Goal: Task Accomplishment & Management: Use online tool/utility

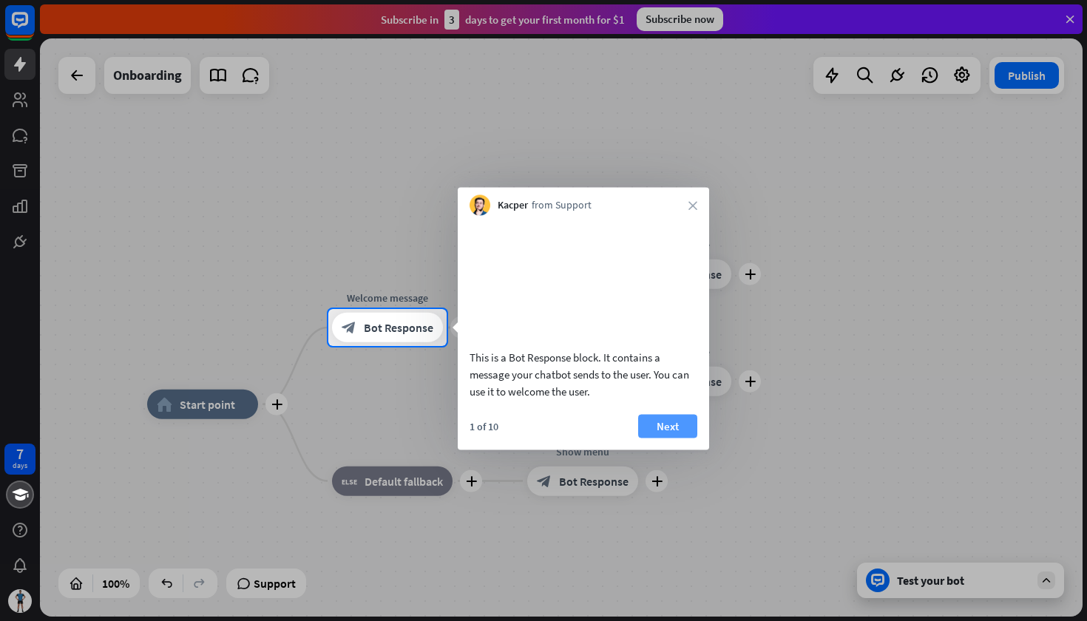
click at [678, 438] on button "Next" at bounding box center [667, 426] width 59 height 24
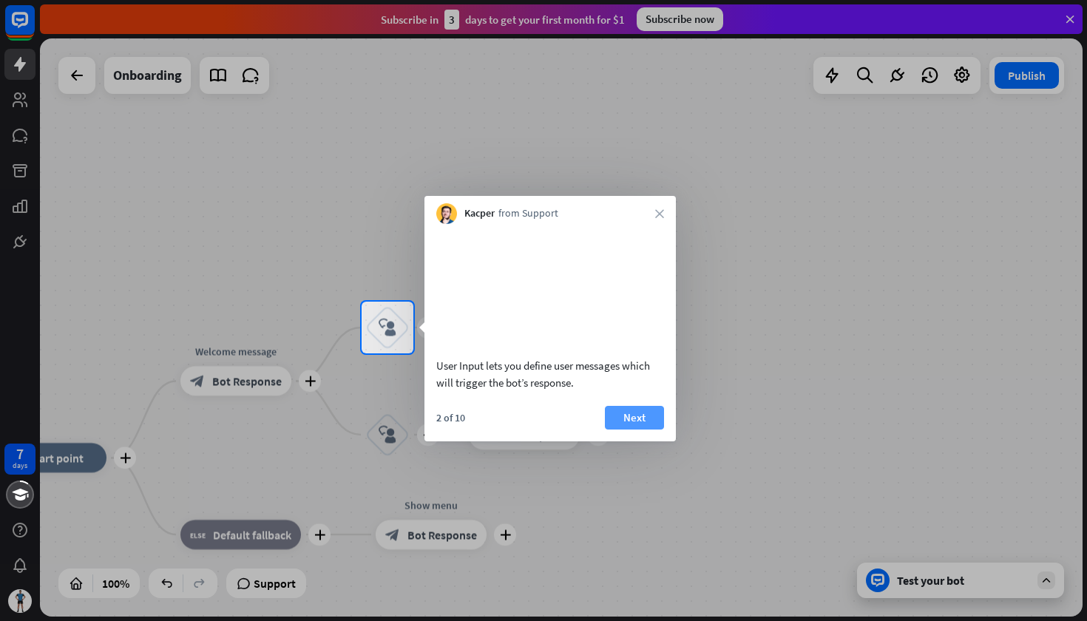
click at [655, 430] on button "Next" at bounding box center [634, 418] width 59 height 24
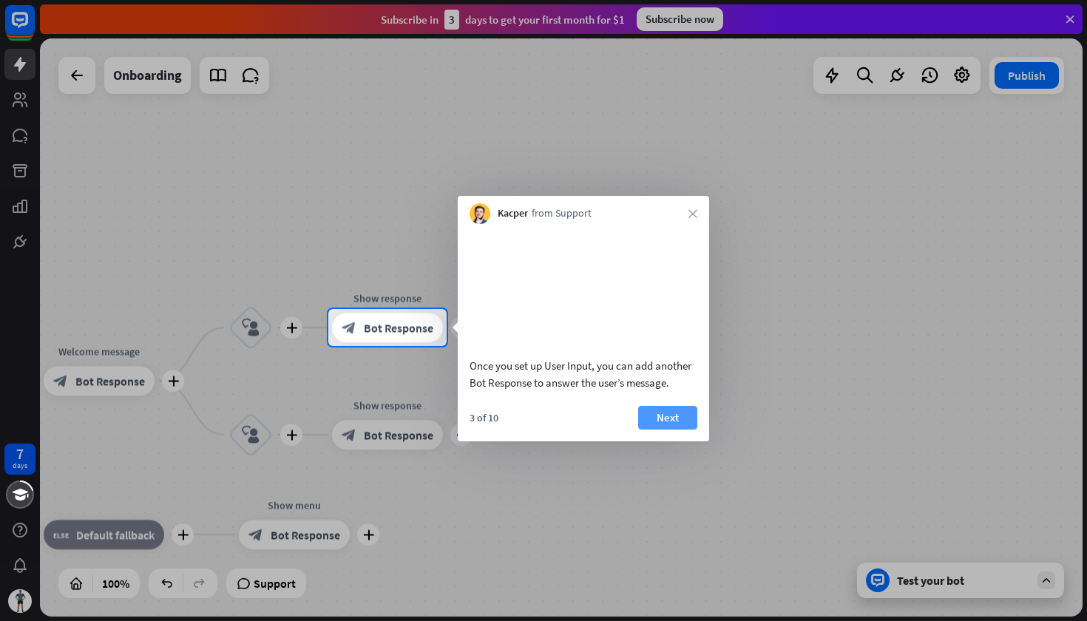
click at [661, 430] on button "Next" at bounding box center [667, 418] width 59 height 24
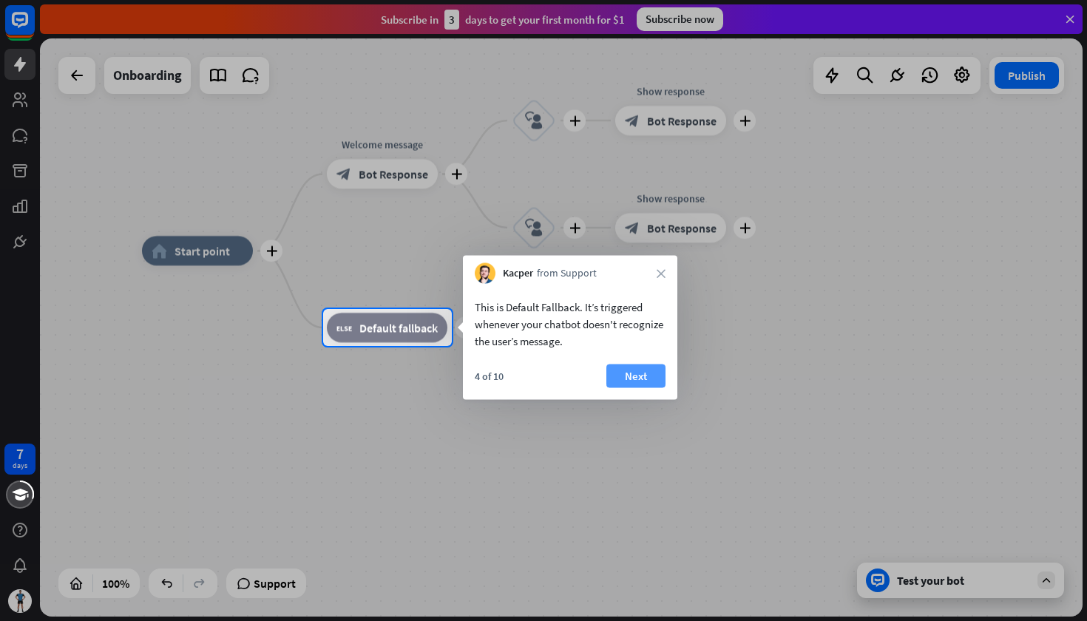
click at [635, 381] on button "Next" at bounding box center [636, 377] width 59 height 24
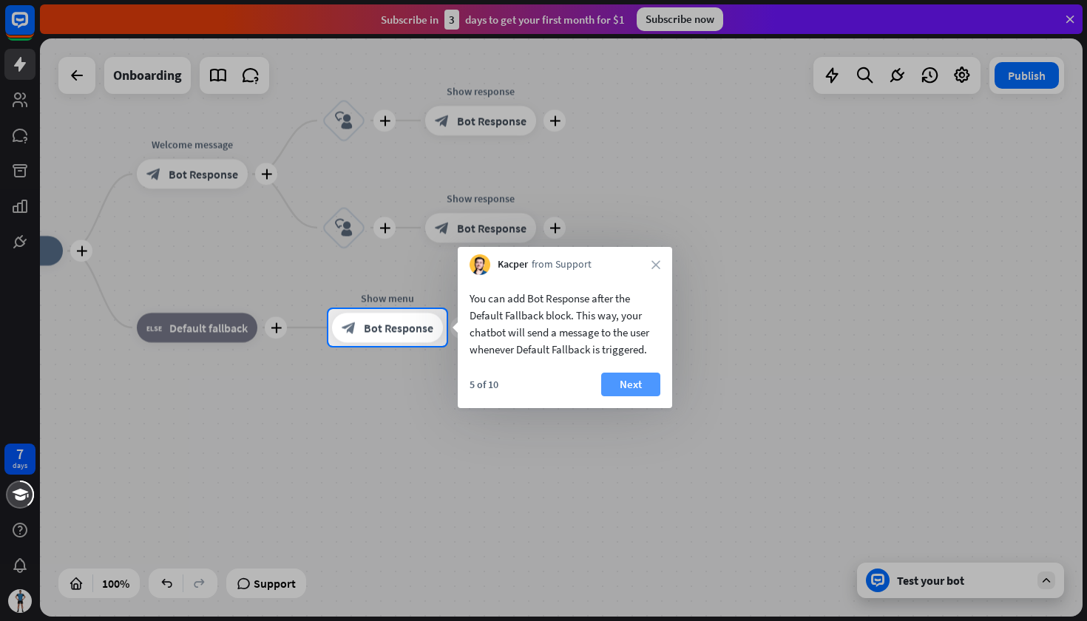
click at [643, 388] on button "Next" at bounding box center [630, 385] width 59 height 24
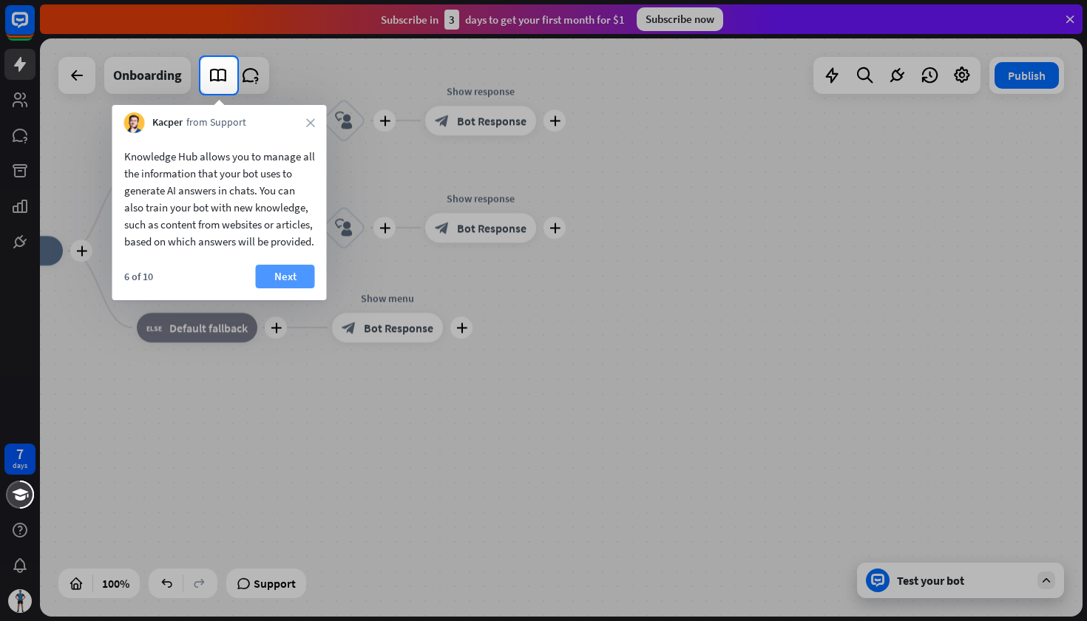
click at [273, 289] on button "Next" at bounding box center [285, 277] width 59 height 24
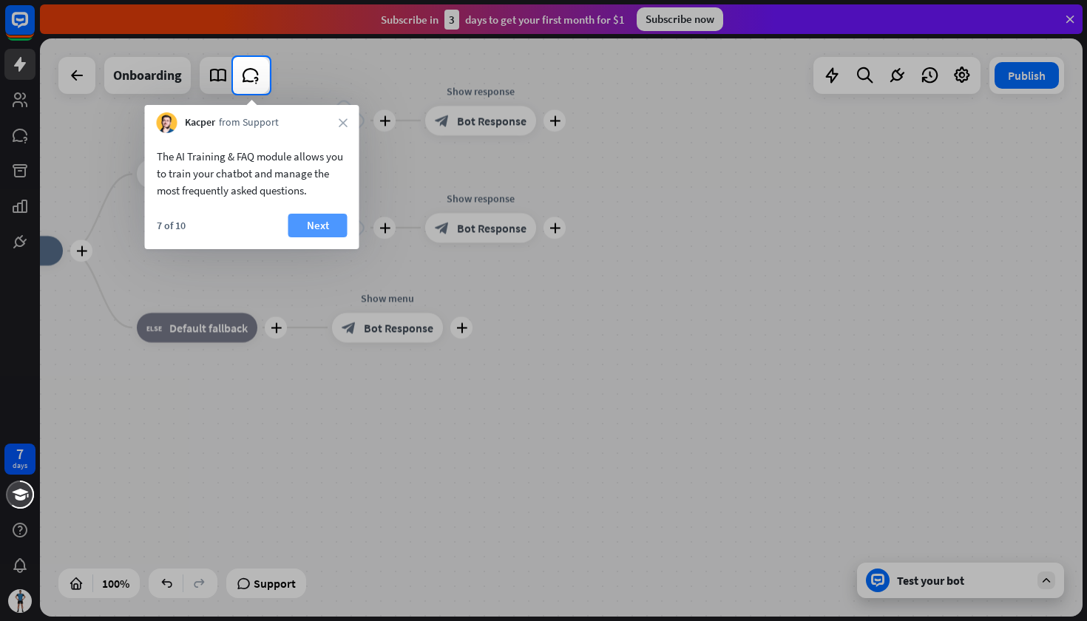
click at [300, 226] on button "Next" at bounding box center [318, 226] width 59 height 24
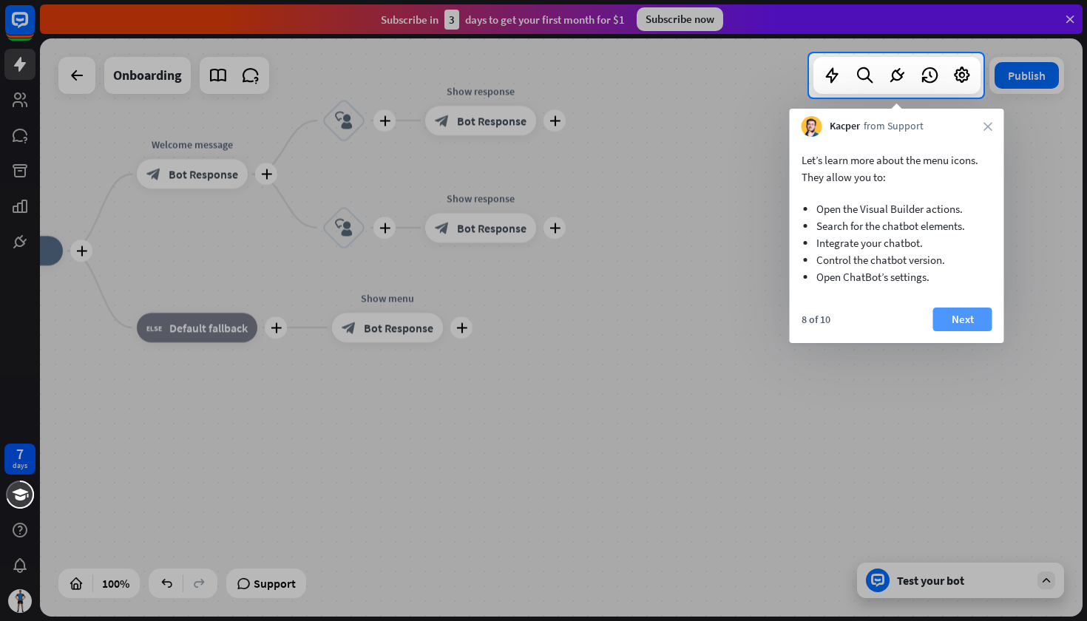
click at [974, 326] on button "Next" at bounding box center [963, 320] width 59 height 24
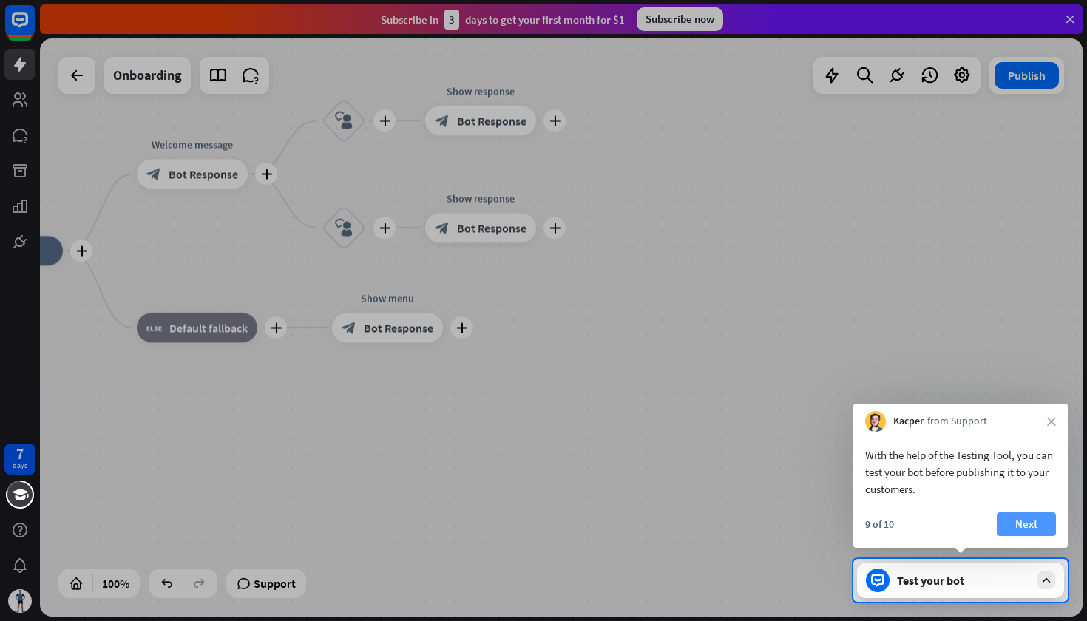
click at [1032, 530] on button "Next" at bounding box center [1026, 525] width 59 height 24
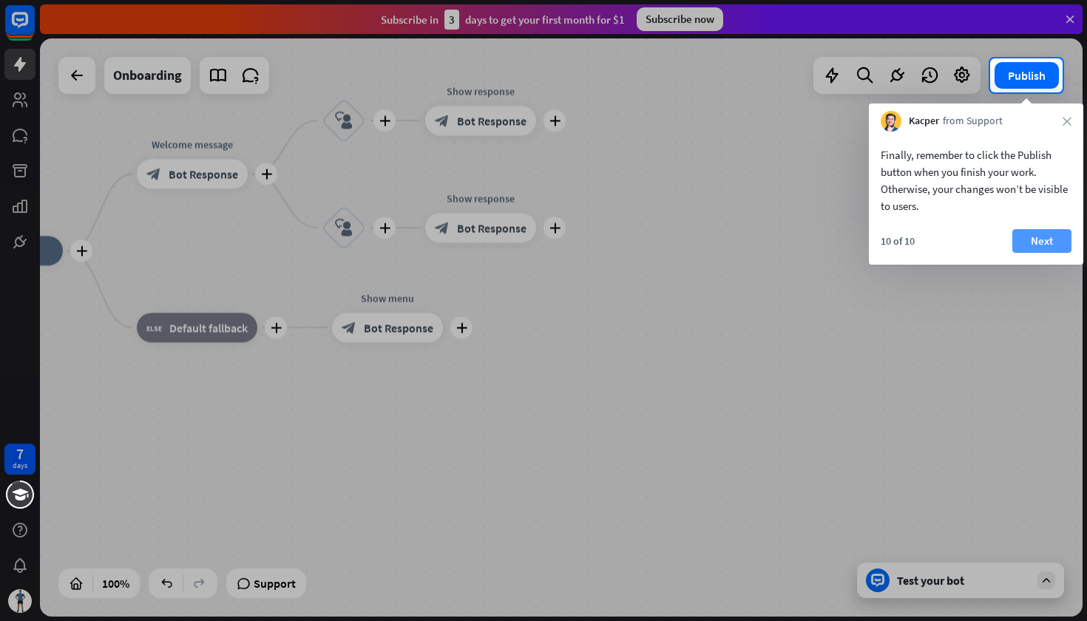
click at [1043, 242] on button "Next" at bounding box center [1042, 241] width 59 height 24
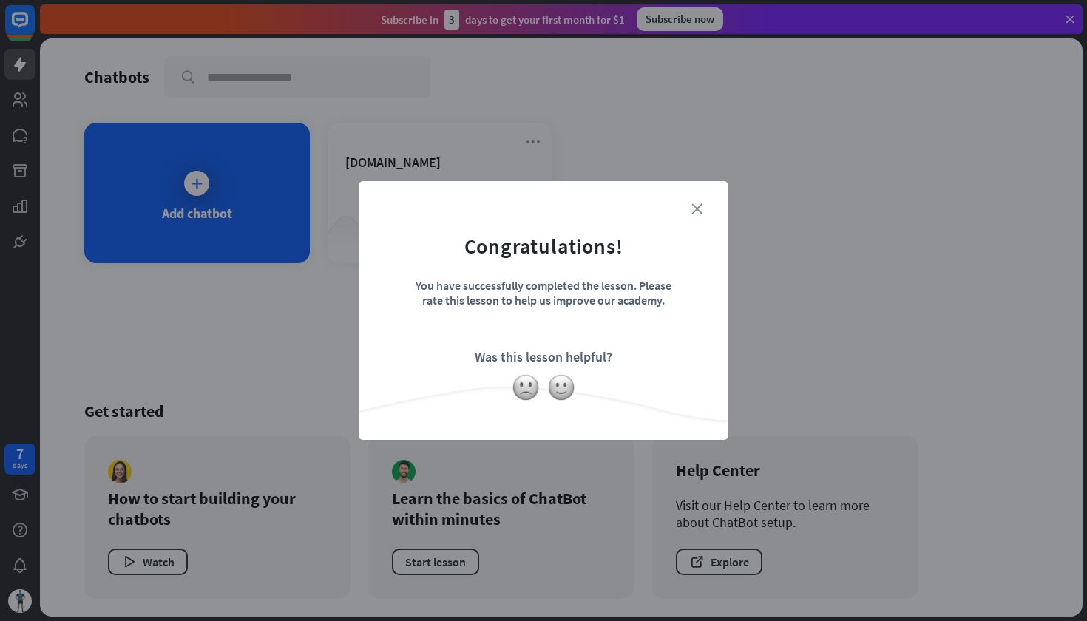
click at [698, 206] on icon "close" at bounding box center [697, 208] width 11 height 11
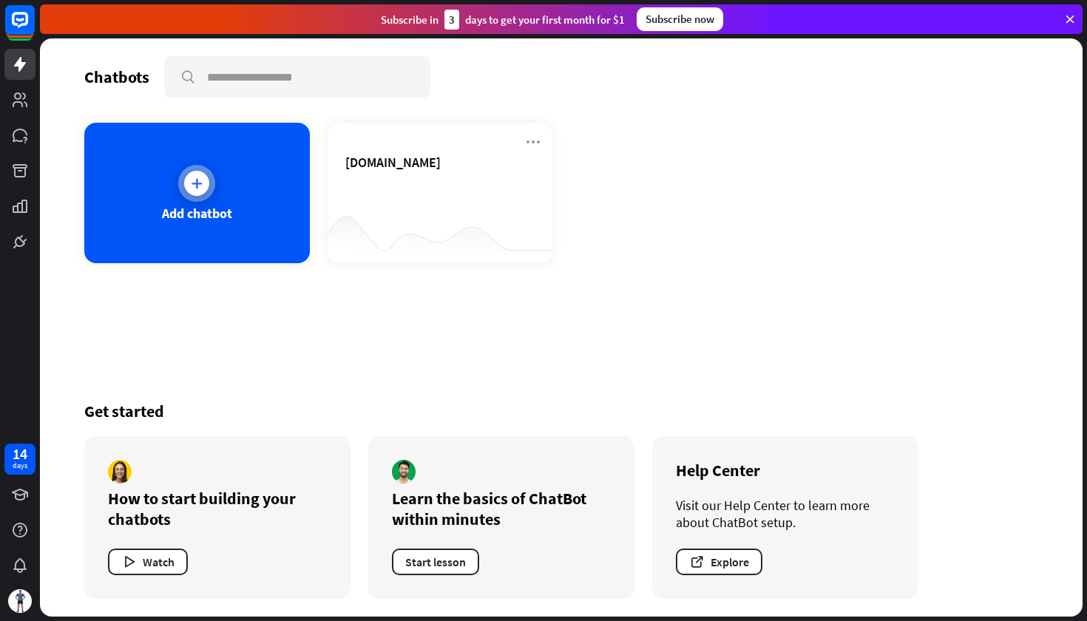
click at [203, 185] on icon at bounding box center [196, 183] width 15 height 15
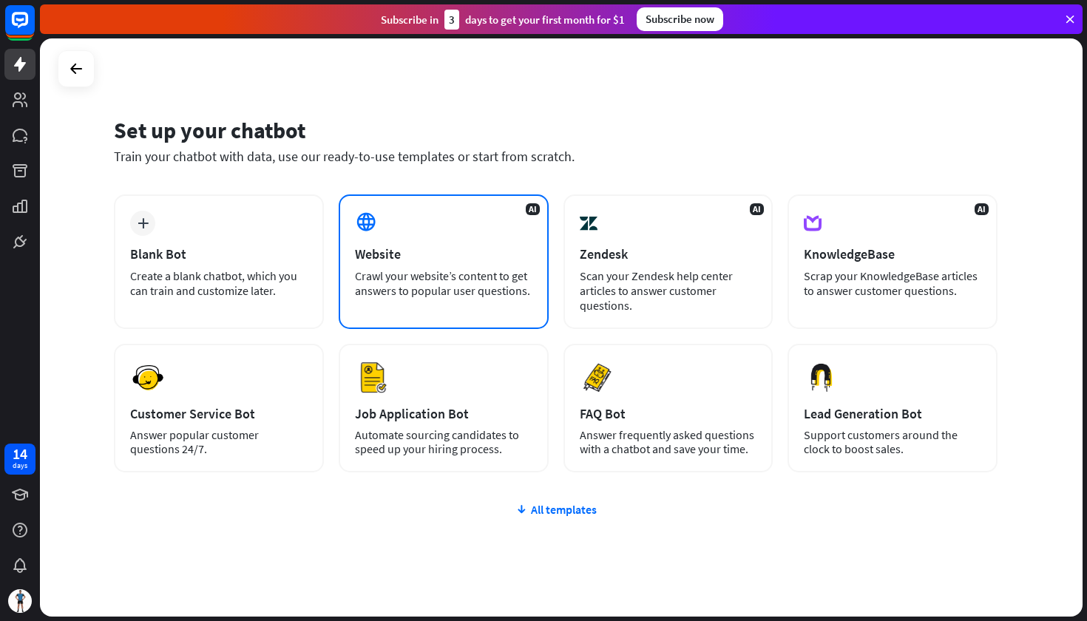
click at [399, 301] on div "AI Website Crawl your website’s content to get answers to popular user question…" at bounding box center [444, 262] width 210 height 135
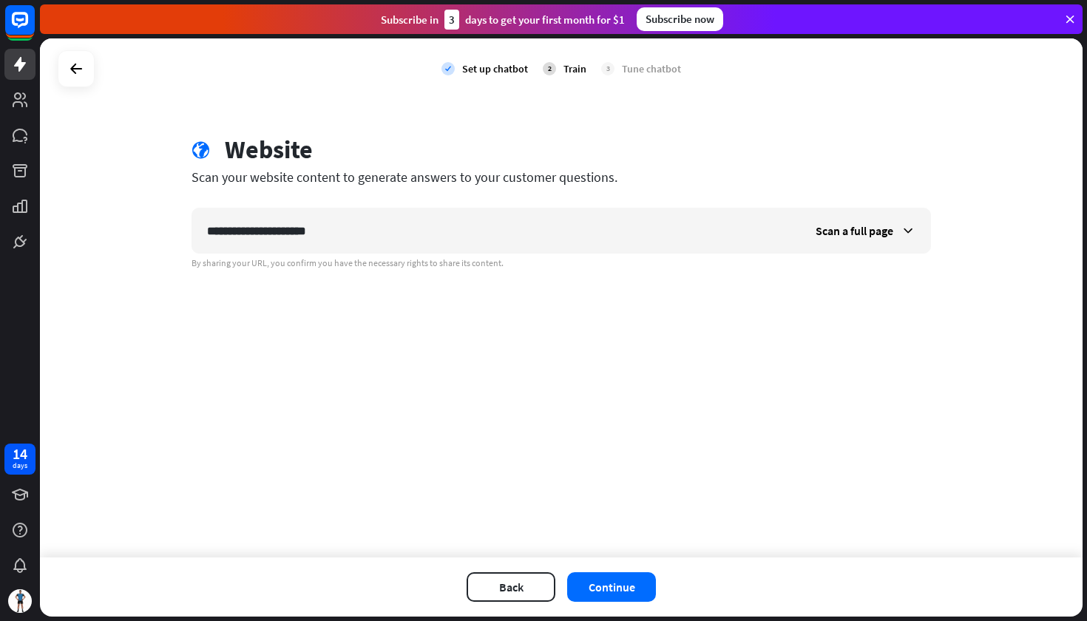
type input "**********"
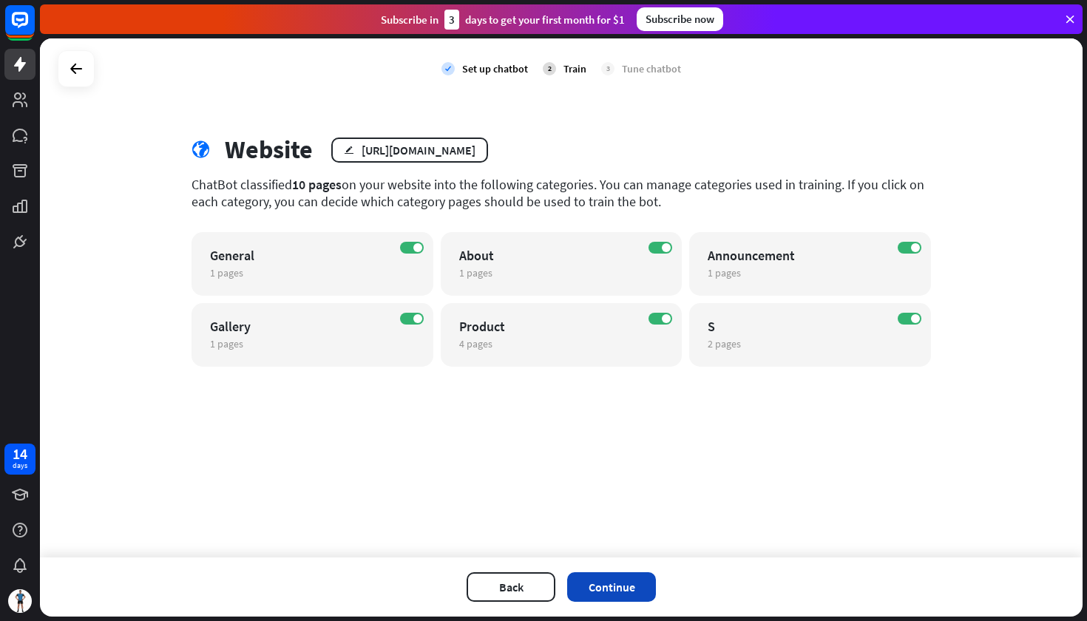
click at [602, 591] on button "Continue" at bounding box center [611, 588] width 89 height 30
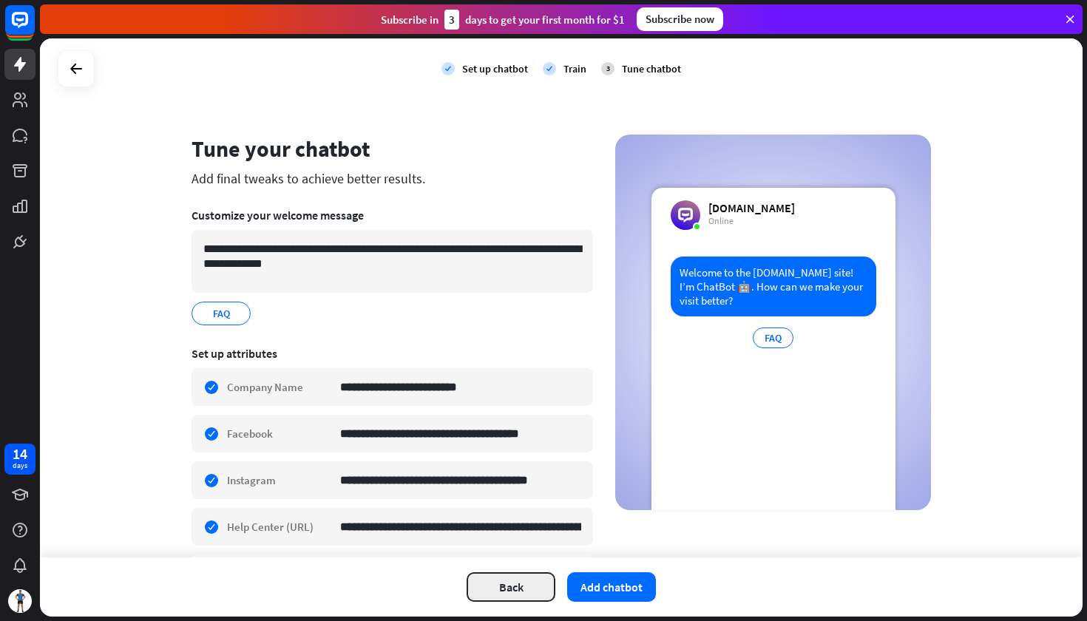
click at [526, 581] on button "Back" at bounding box center [511, 588] width 89 height 30
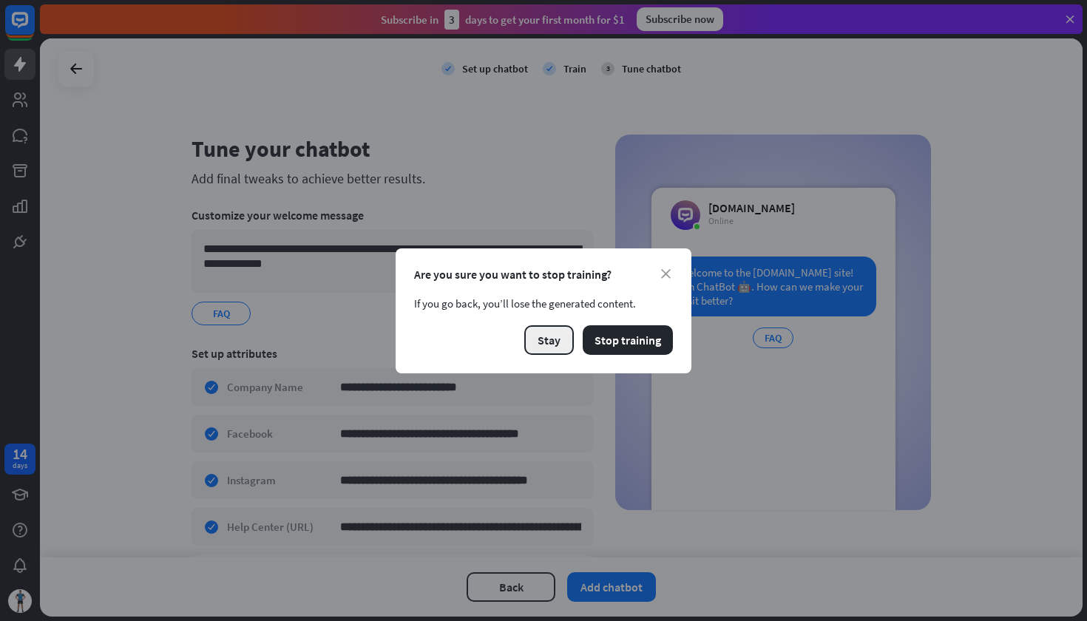
click at [564, 343] on button "Stay" at bounding box center [549, 340] width 50 height 30
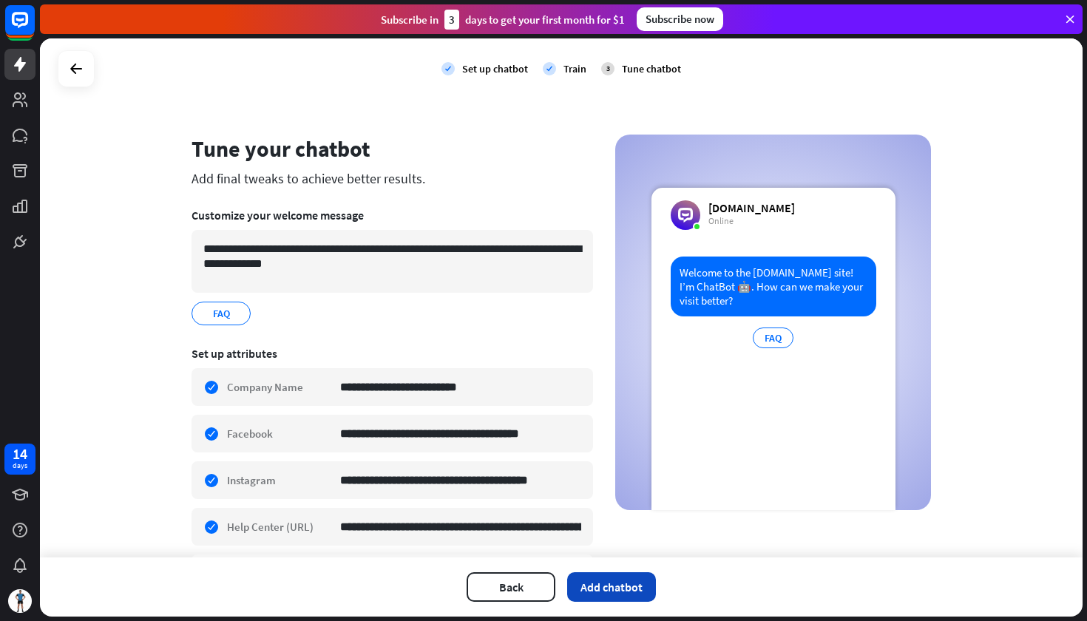
click at [602, 595] on button "Add chatbot" at bounding box center [611, 588] width 89 height 30
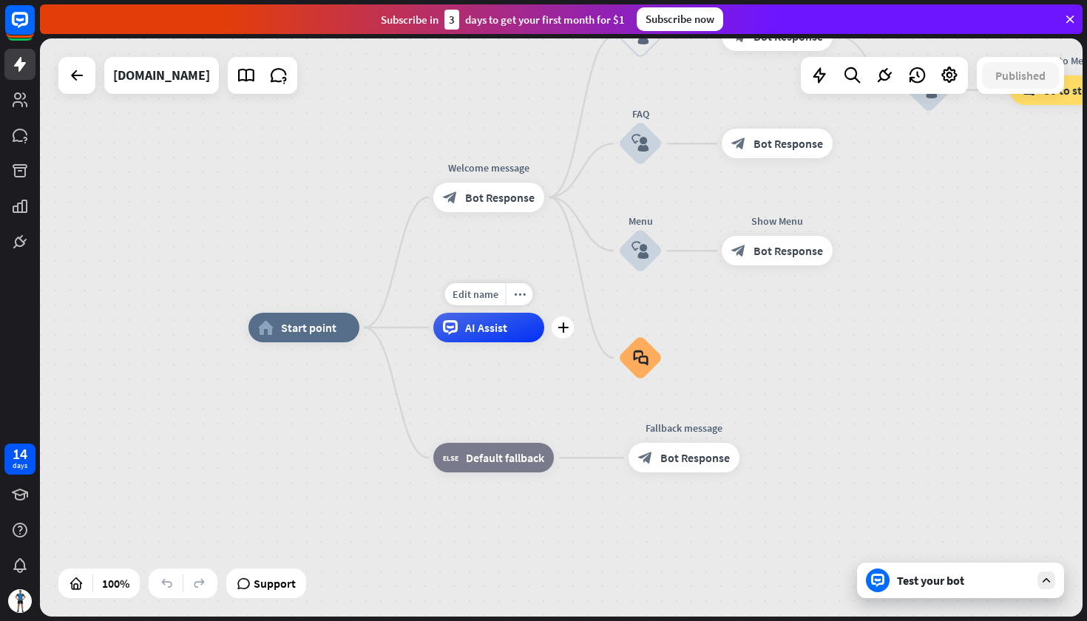
click at [517, 334] on div "AI Assist" at bounding box center [488, 328] width 111 height 30
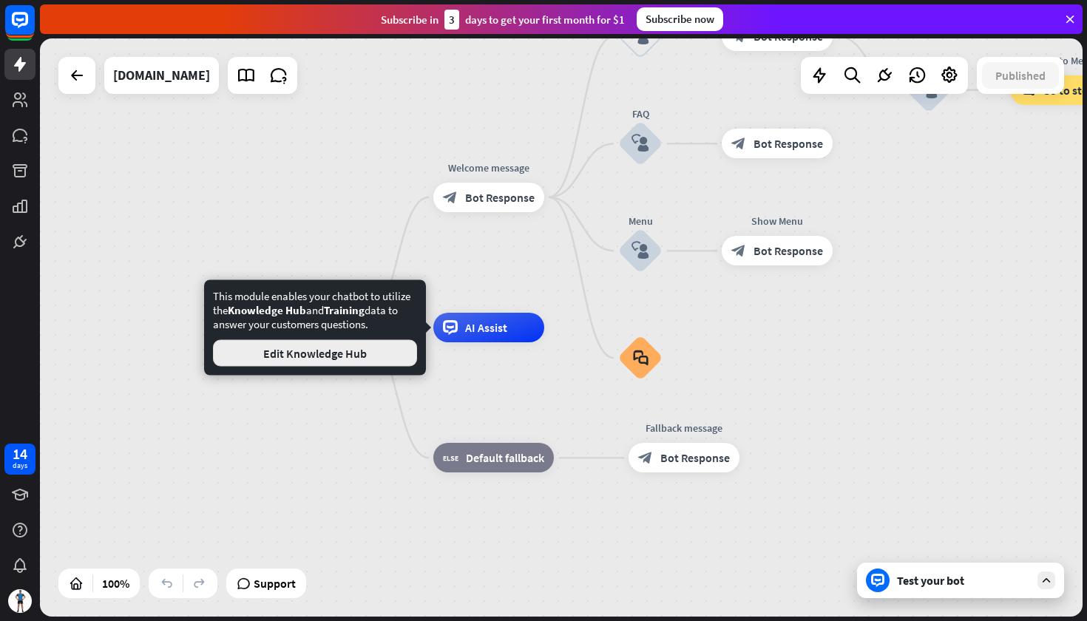
click at [400, 364] on button "Edit Knowledge Hub" at bounding box center [315, 353] width 204 height 27
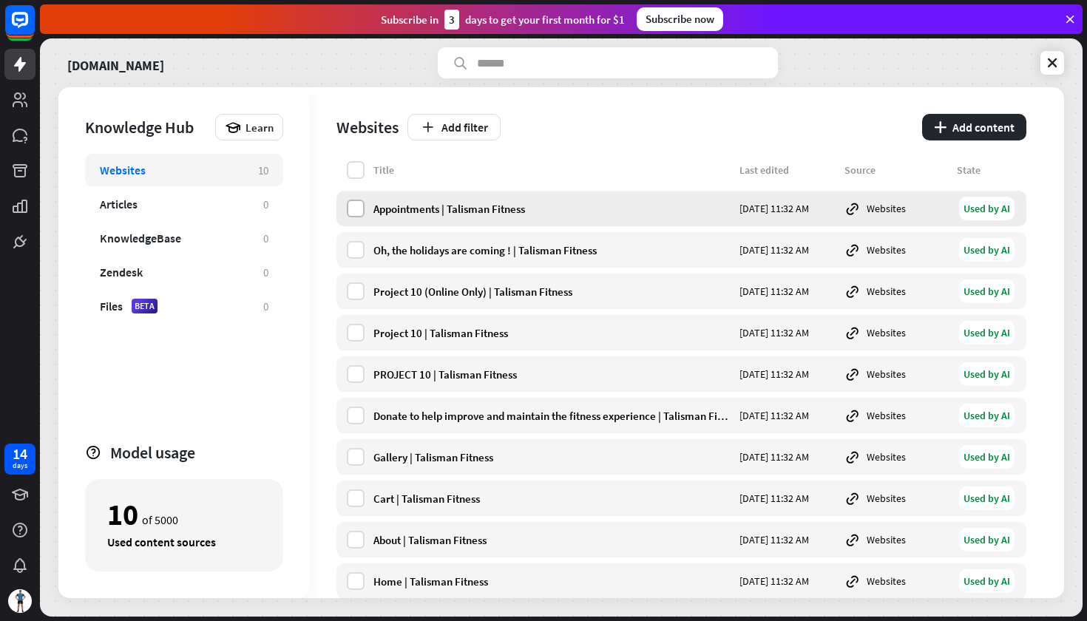
click at [360, 206] on label at bounding box center [356, 209] width 18 height 18
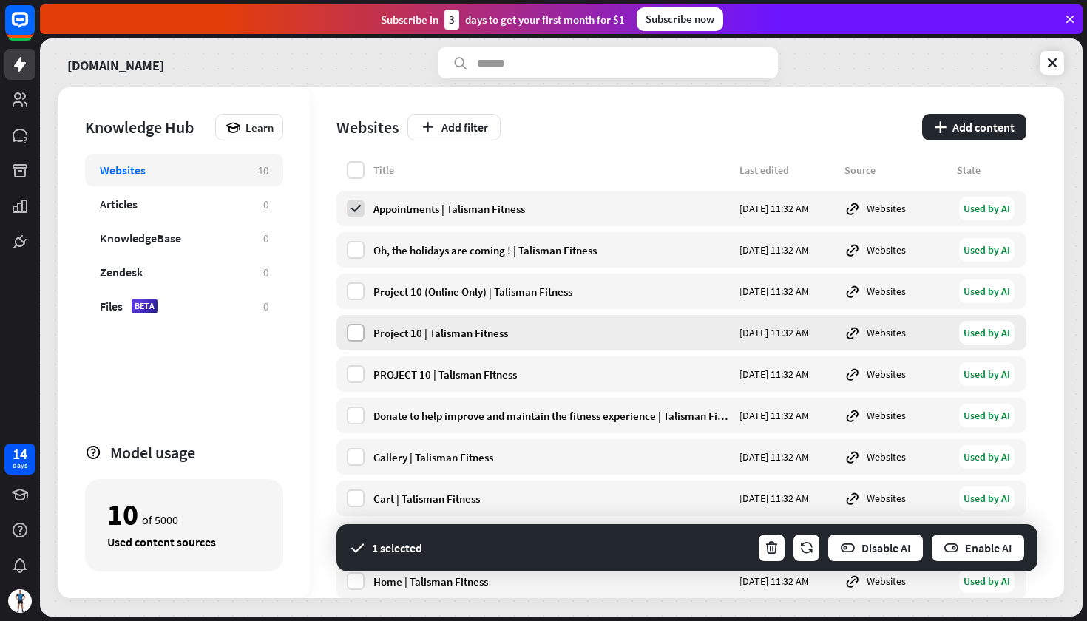
click at [361, 339] on label at bounding box center [356, 333] width 18 height 18
click at [357, 290] on label at bounding box center [356, 292] width 18 height 18
click at [360, 414] on label at bounding box center [356, 416] width 18 height 18
click at [360, 473] on div "Gallery | Talisman Fitness [DATE] 11:32 AM Websites Used by AI" at bounding box center [682, 457] width 690 height 36
click at [355, 498] on label at bounding box center [356, 499] width 18 height 18
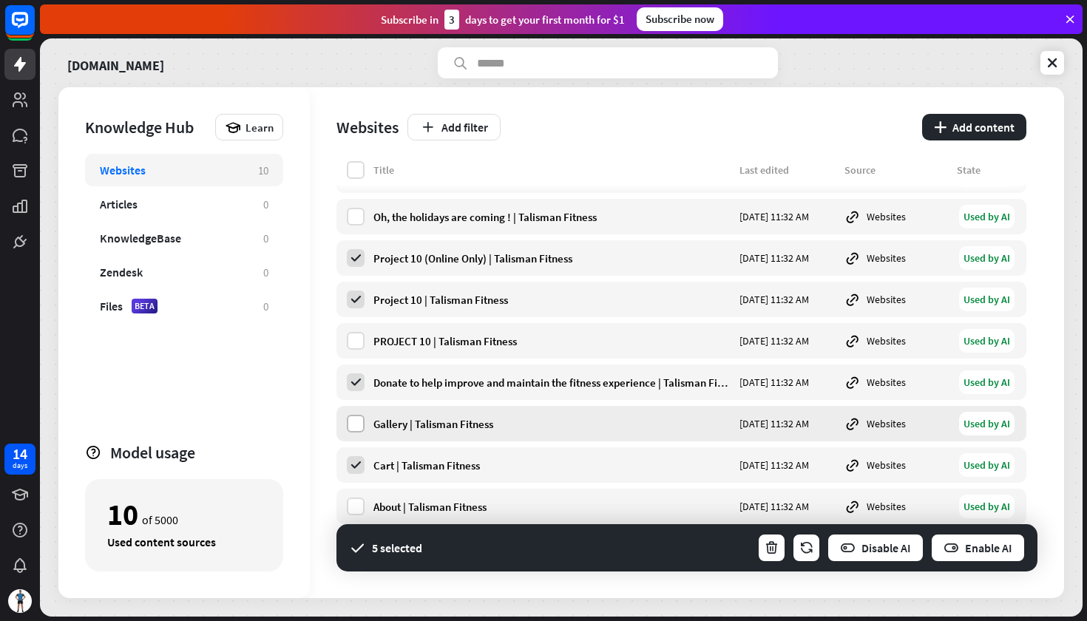
scroll to position [33, 0]
click at [354, 510] on label at bounding box center [356, 507] width 18 height 18
click at [972, 550] on button "Enable AI" at bounding box center [978, 548] width 95 height 30
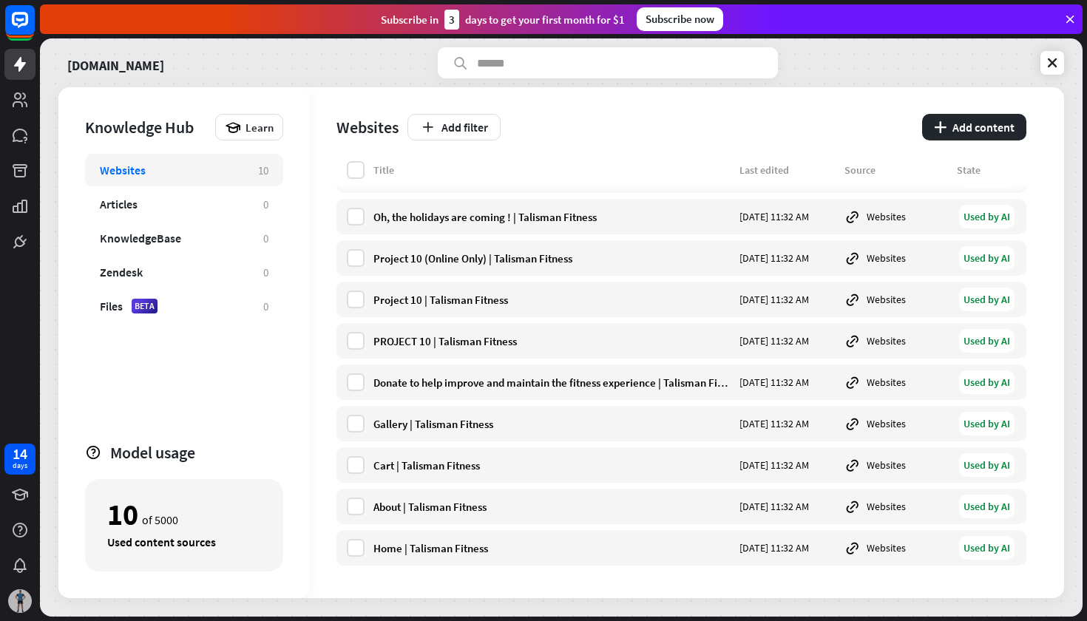
click at [22, 598] on img at bounding box center [20, 602] width 24 height 24
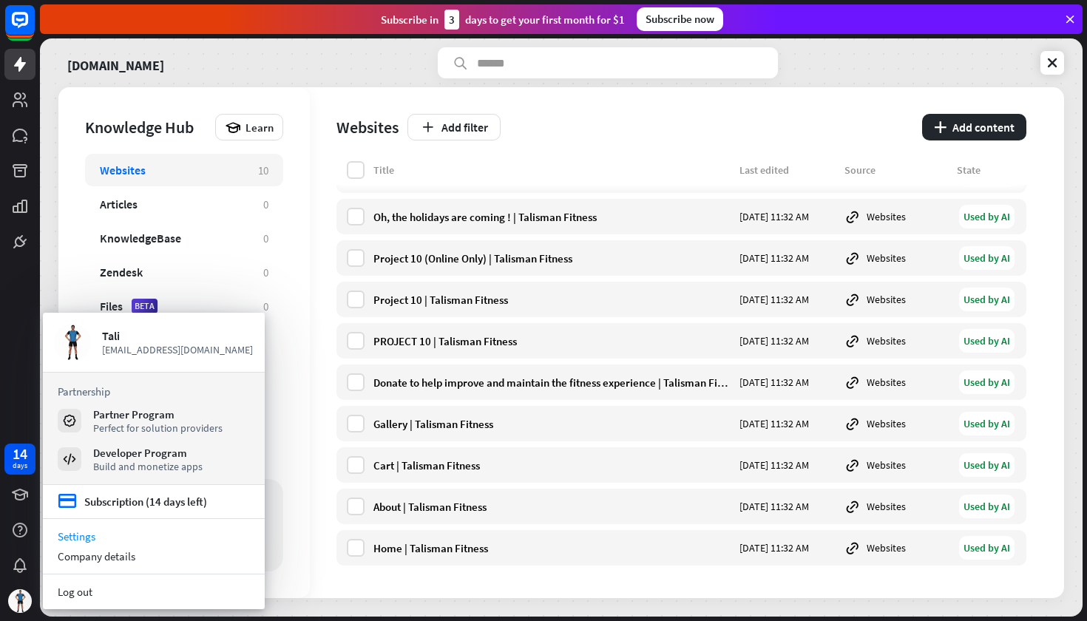
click at [79, 536] on link "Settings" at bounding box center [154, 537] width 222 height 20
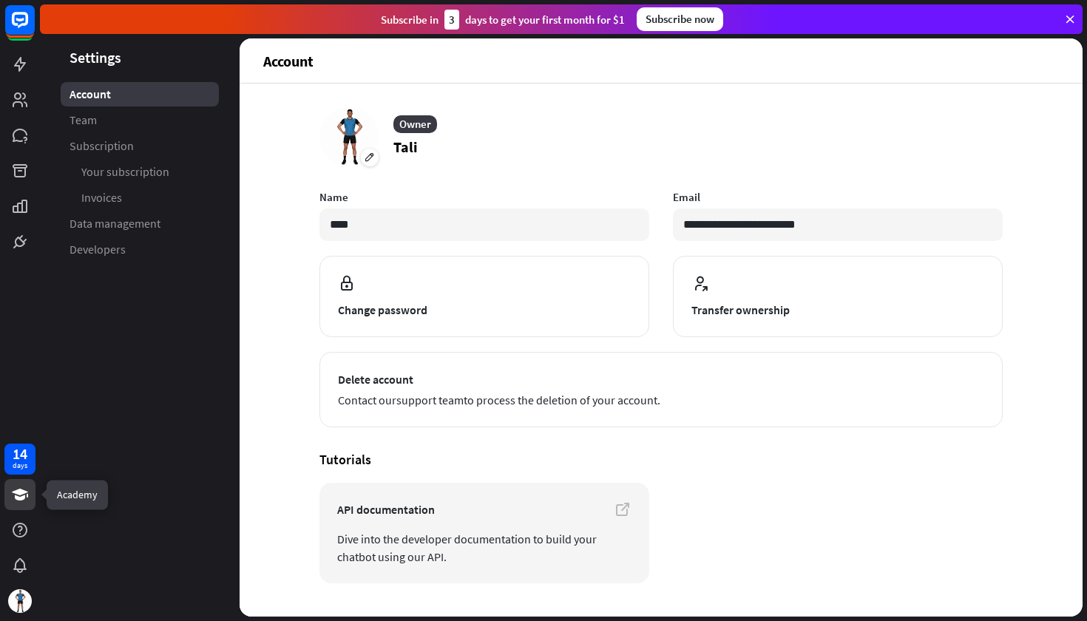
click at [28, 491] on icon at bounding box center [20, 495] width 18 height 18
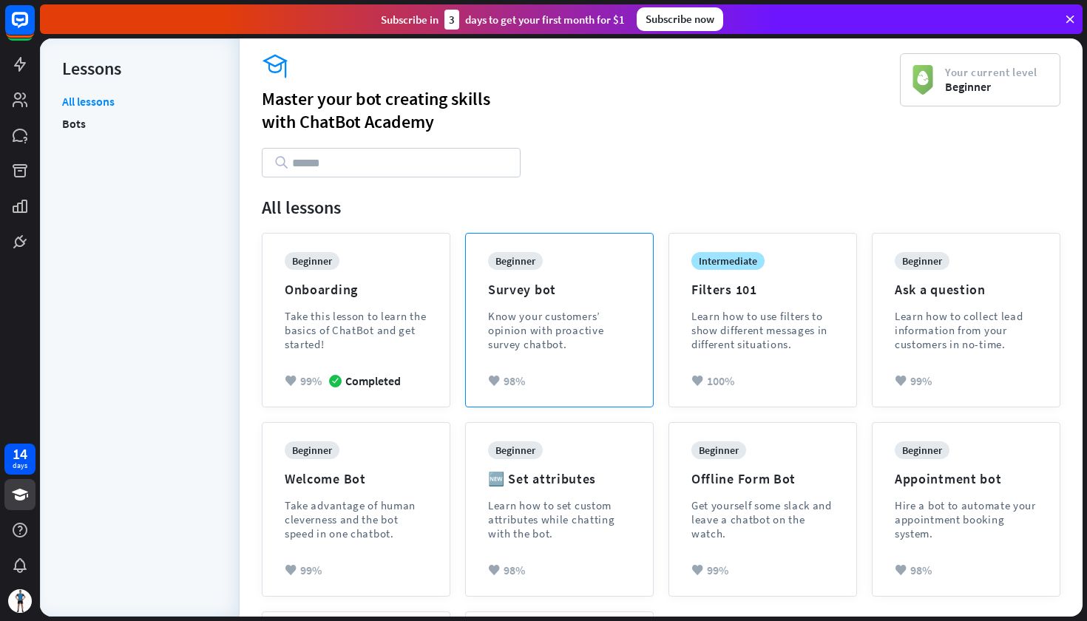
click at [534, 328] on div "Know your customers’ opinion with proactive survey chatbot." at bounding box center [559, 330] width 143 height 42
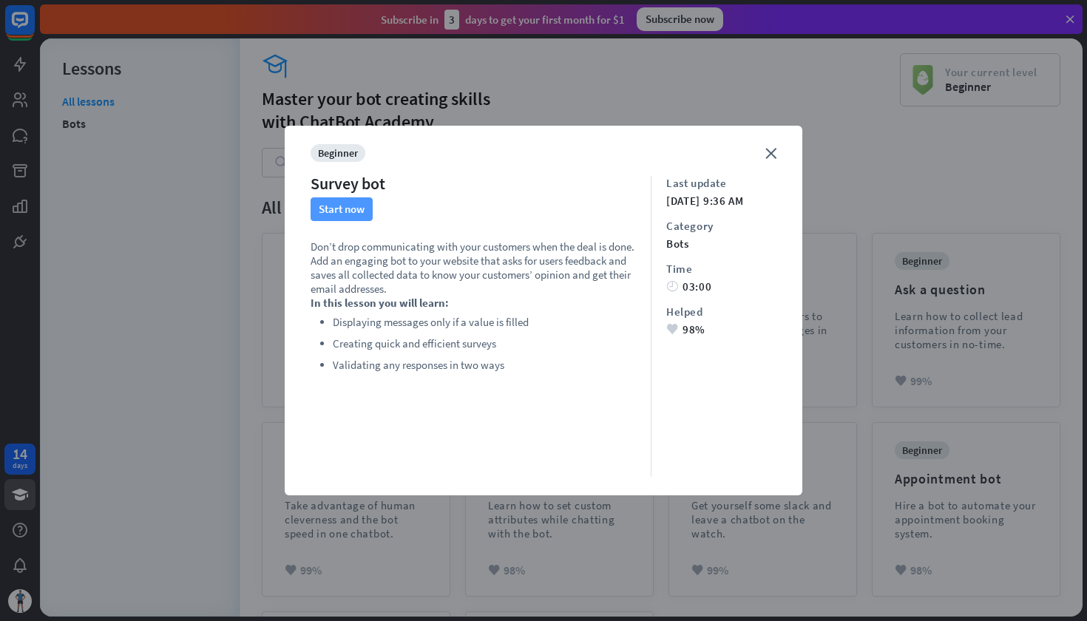
click at [345, 218] on button "Start now" at bounding box center [342, 210] width 62 height 24
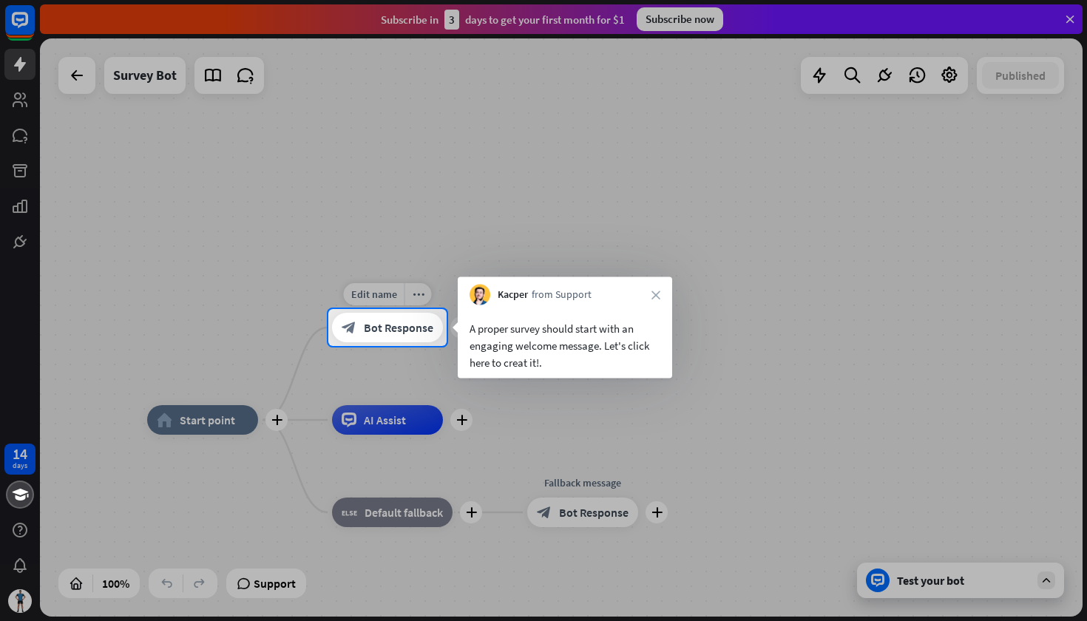
click at [376, 333] on span "Bot Response" at bounding box center [399, 327] width 70 height 15
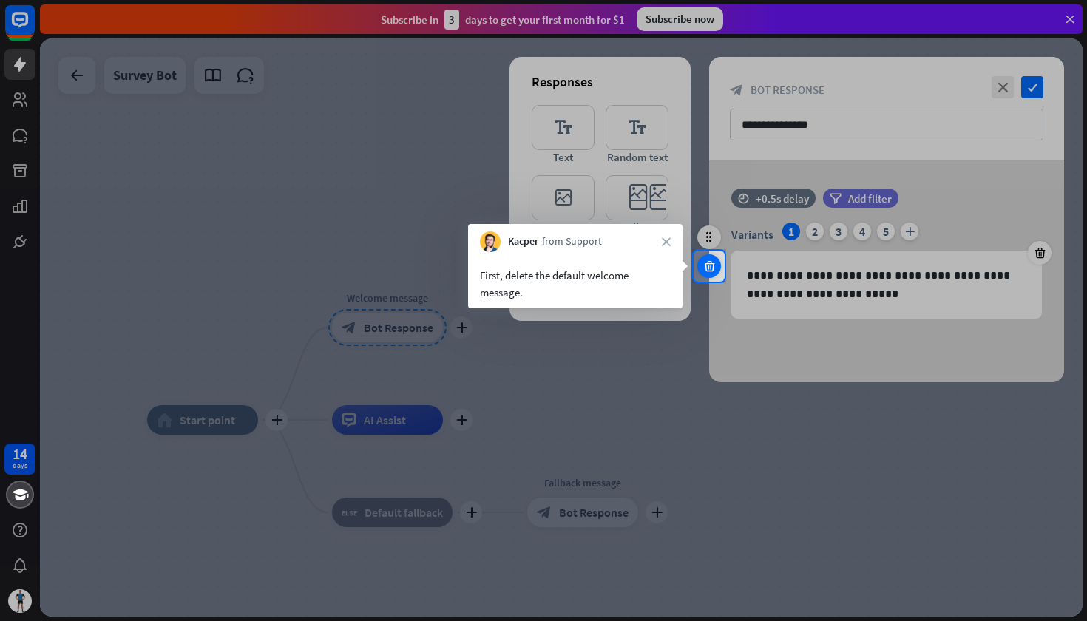
click at [709, 266] on icon at bounding box center [710, 266] width 14 height 13
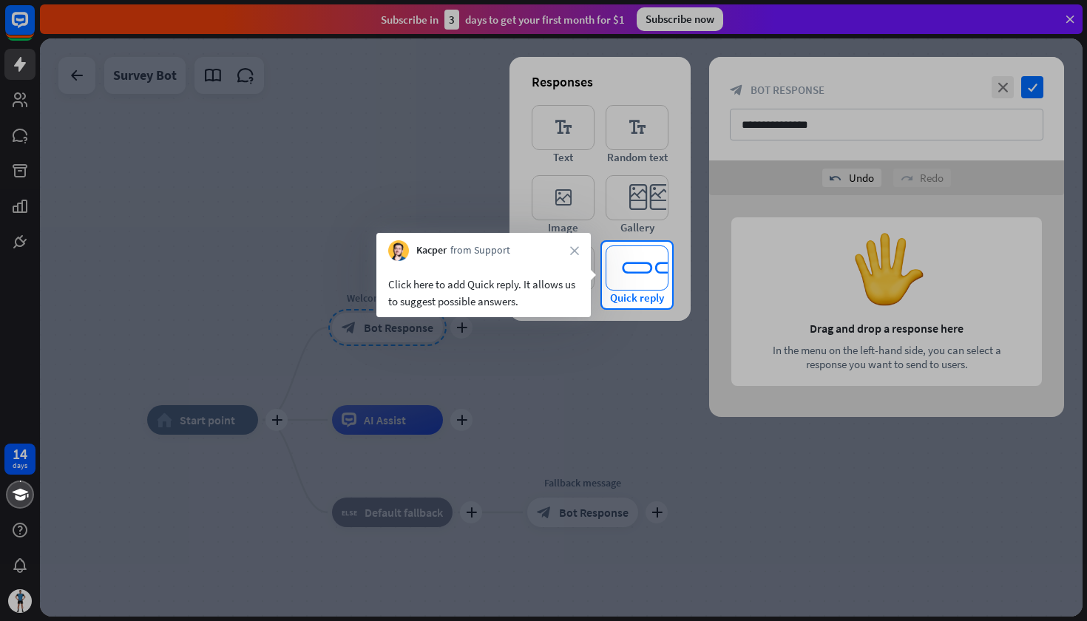
click at [633, 288] on icon "editor_quick_replies" at bounding box center [637, 268] width 63 height 45
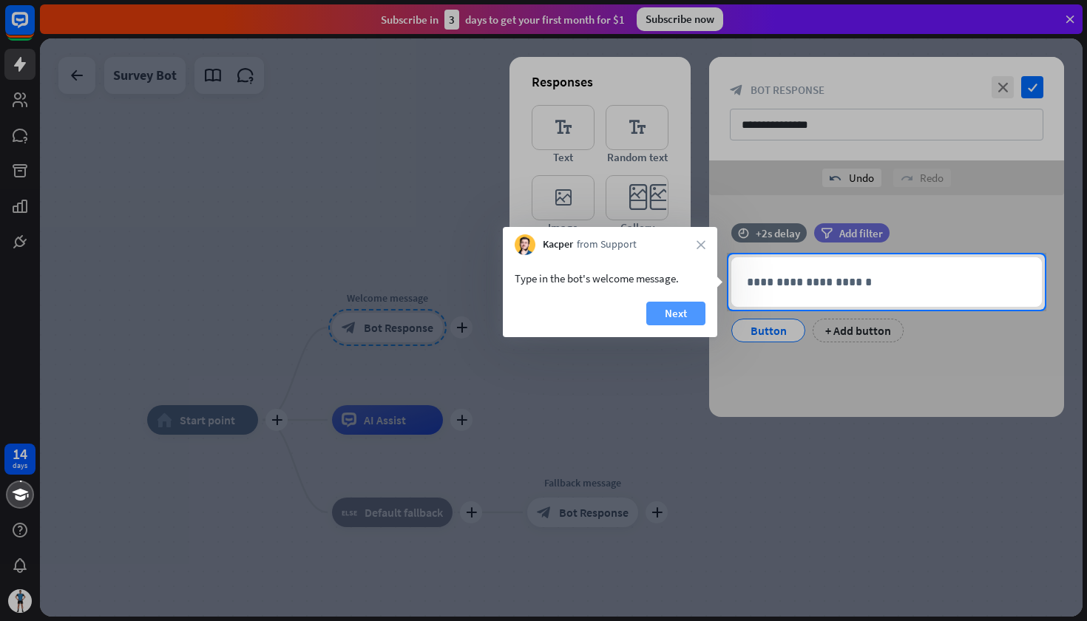
click at [675, 317] on button "Next" at bounding box center [676, 314] width 59 height 24
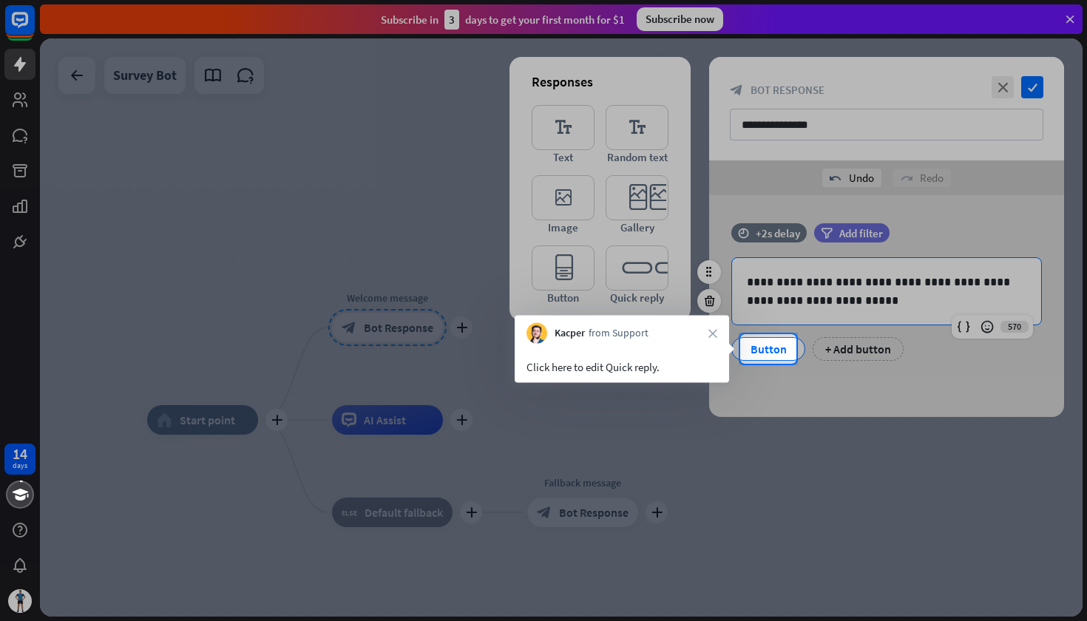
click at [763, 349] on div "Button" at bounding box center [768, 349] width 49 height 22
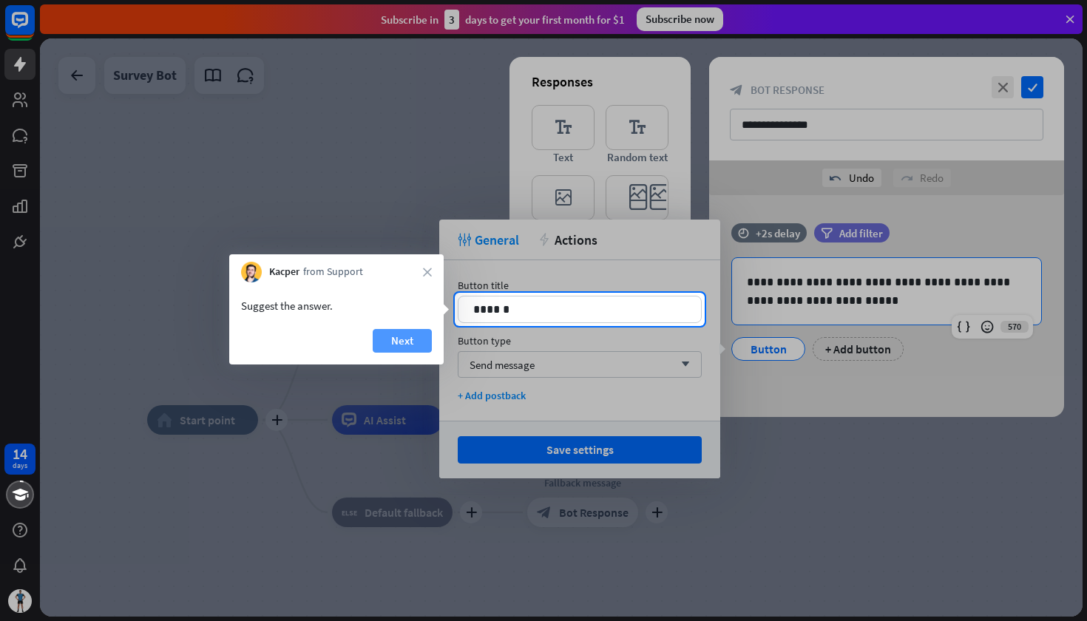
click at [411, 344] on button "Next" at bounding box center [402, 341] width 59 height 24
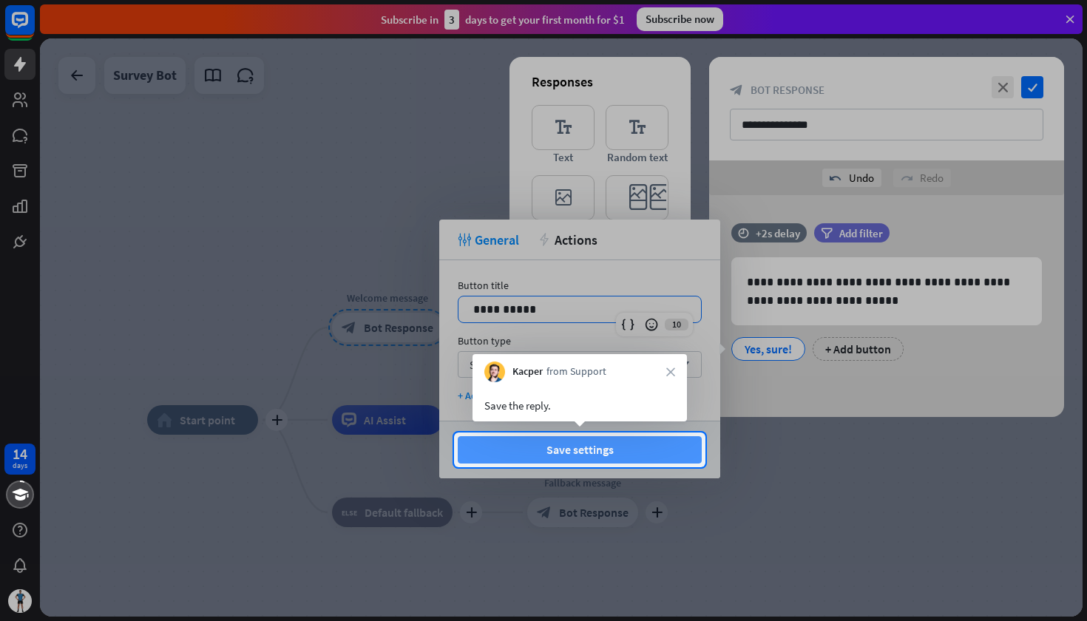
click at [563, 443] on button "Save settings" at bounding box center [580, 449] width 244 height 27
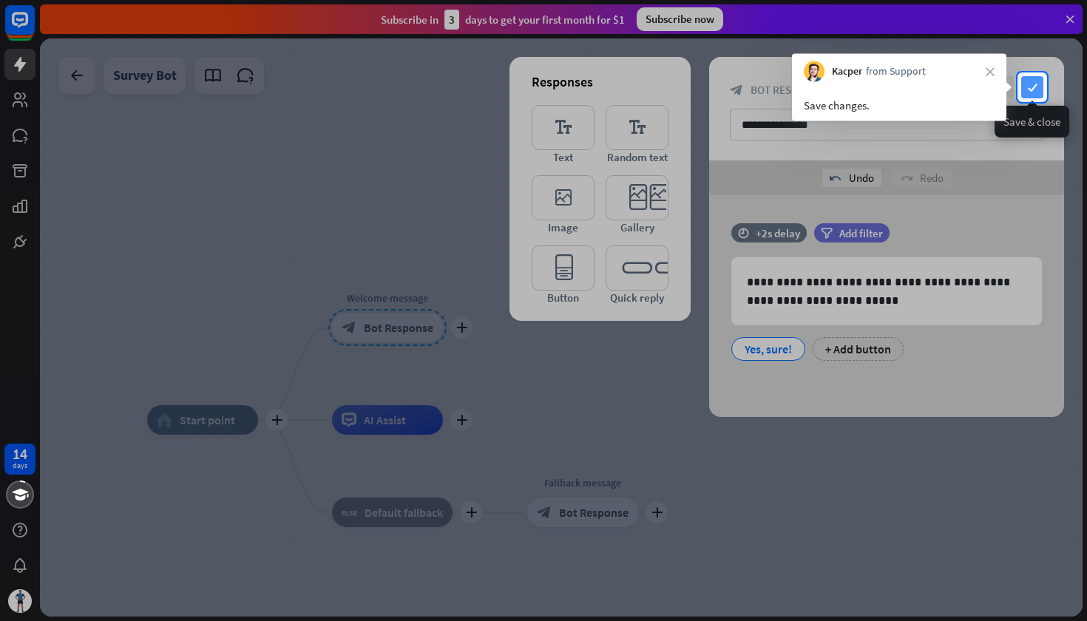
click at [1029, 81] on icon "check" at bounding box center [1033, 87] width 22 height 22
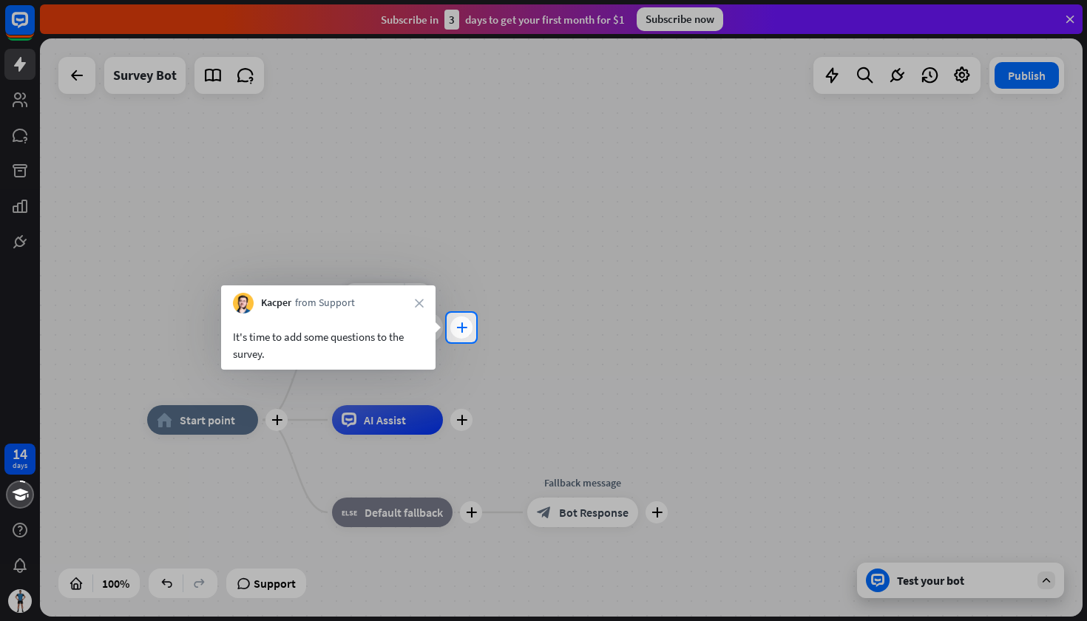
click at [453, 333] on div "plus" at bounding box center [462, 328] width 22 height 22
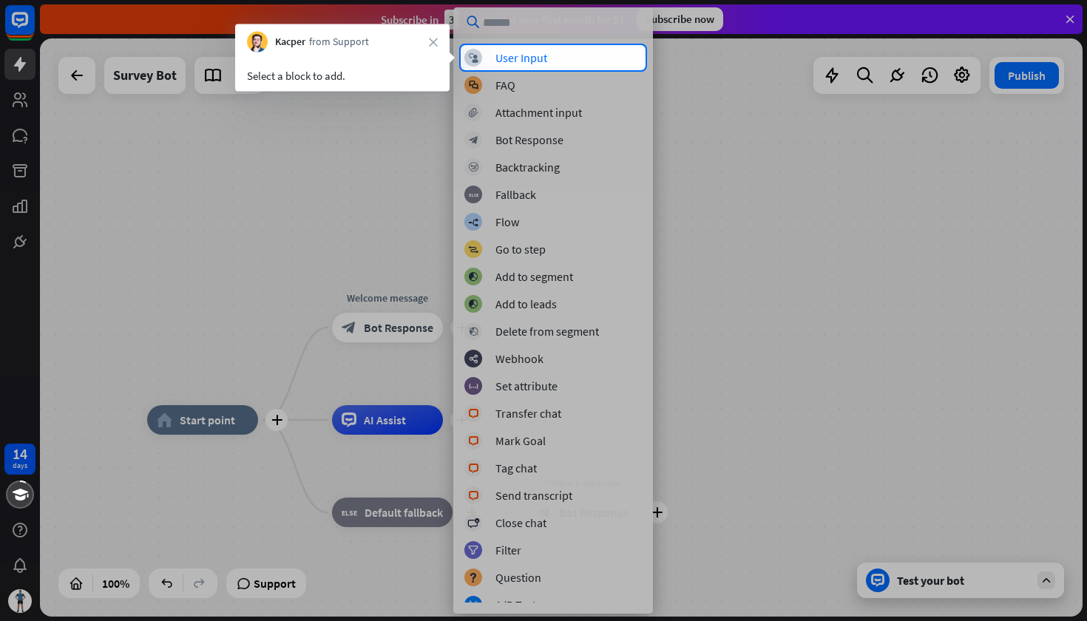
click at [516, 84] on div at bounding box center [543, 345] width 1087 height 551
click at [519, 61] on div "User Input" at bounding box center [522, 57] width 52 height 15
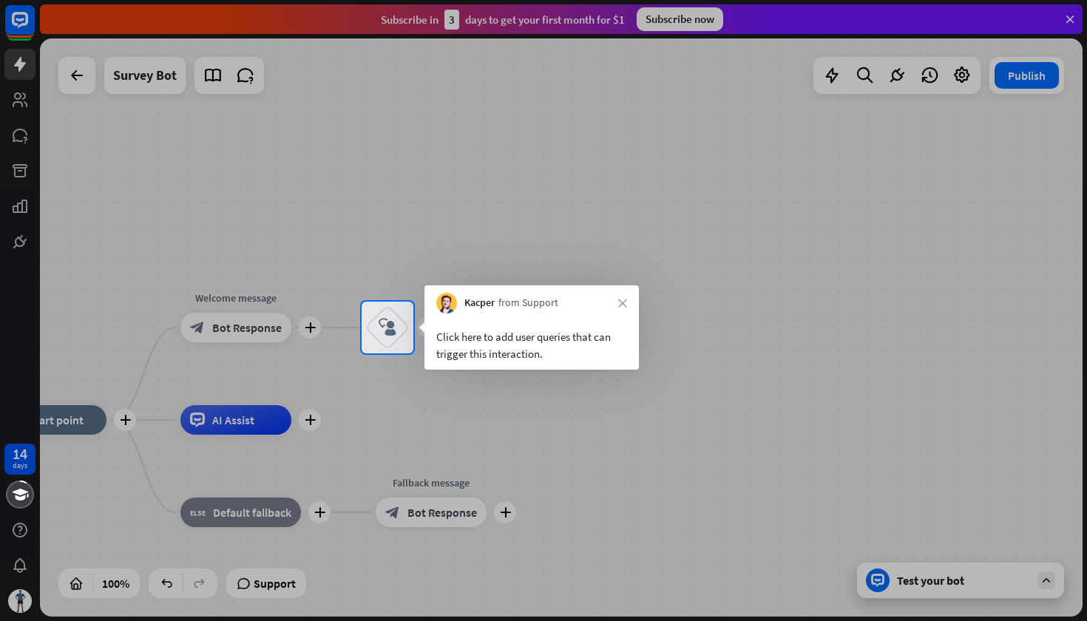
click at [244, 328] on div at bounding box center [181, 328] width 362 height 52
click at [396, 320] on icon "block_user_input" at bounding box center [388, 328] width 18 height 18
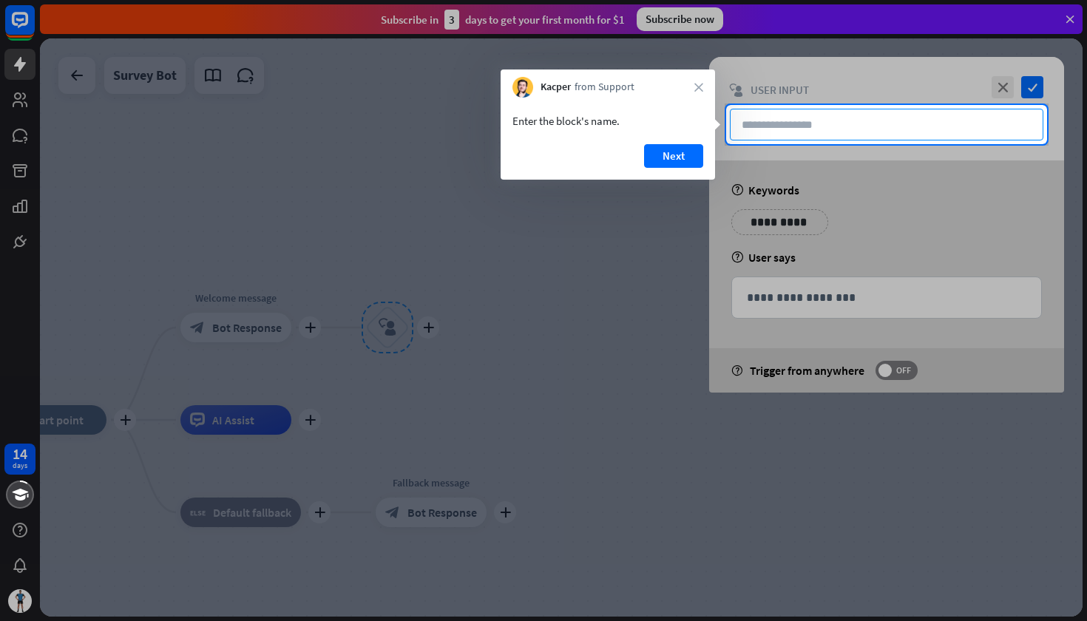
click at [789, 131] on input "text" at bounding box center [887, 125] width 314 height 32
type input "**"
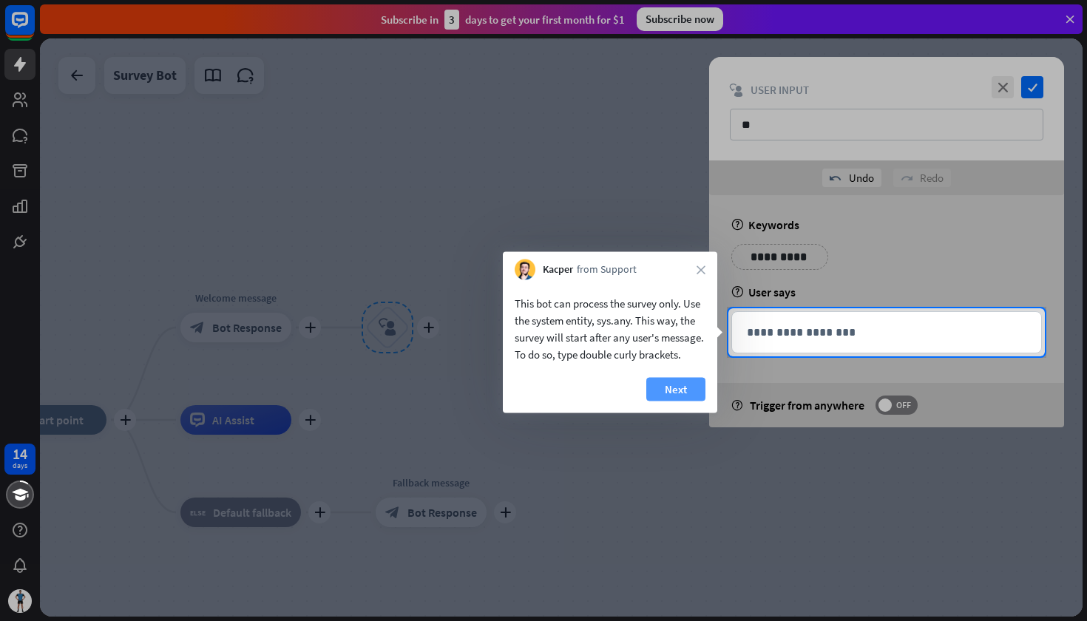
click at [690, 391] on button "Next" at bounding box center [676, 390] width 59 height 24
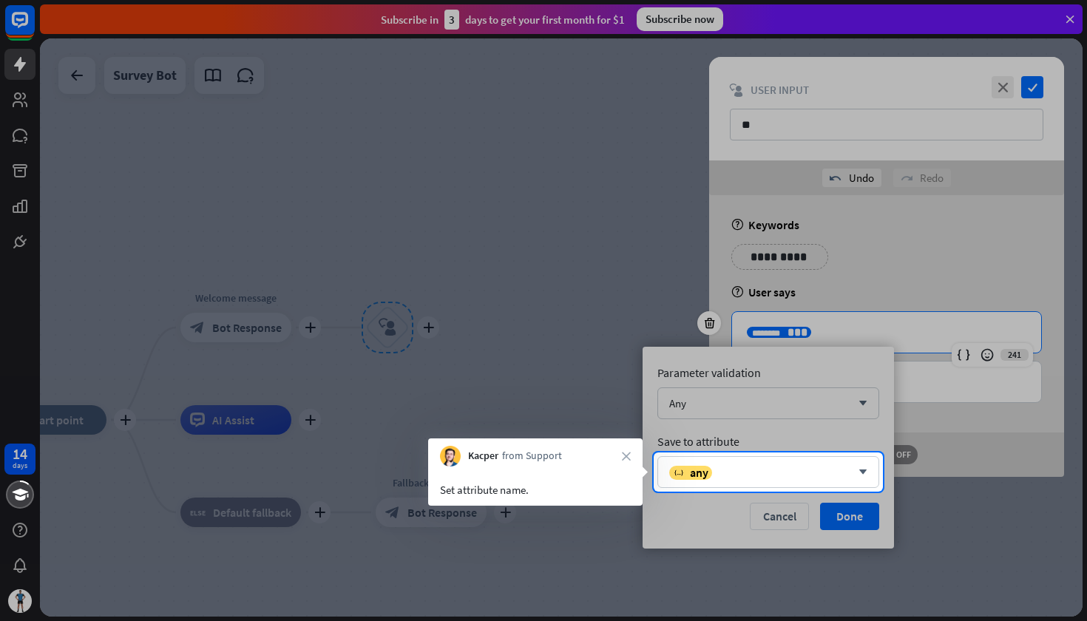
click at [843, 519] on div at bounding box center [543, 556] width 1087 height 129
click at [703, 468] on span "any" at bounding box center [699, 472] width 18 height 15
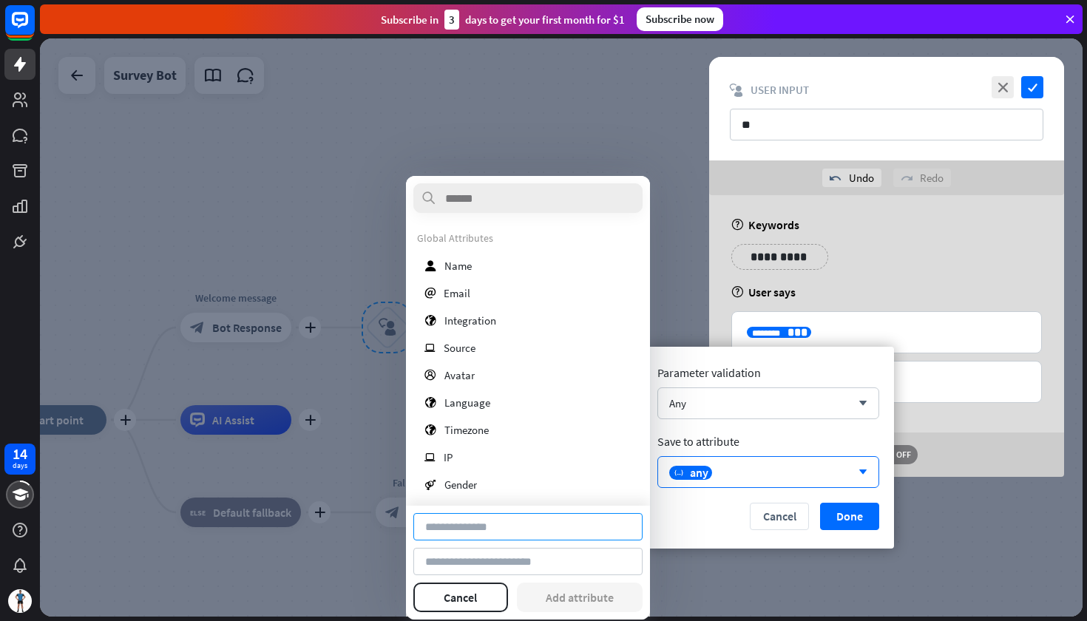
type input "**********"
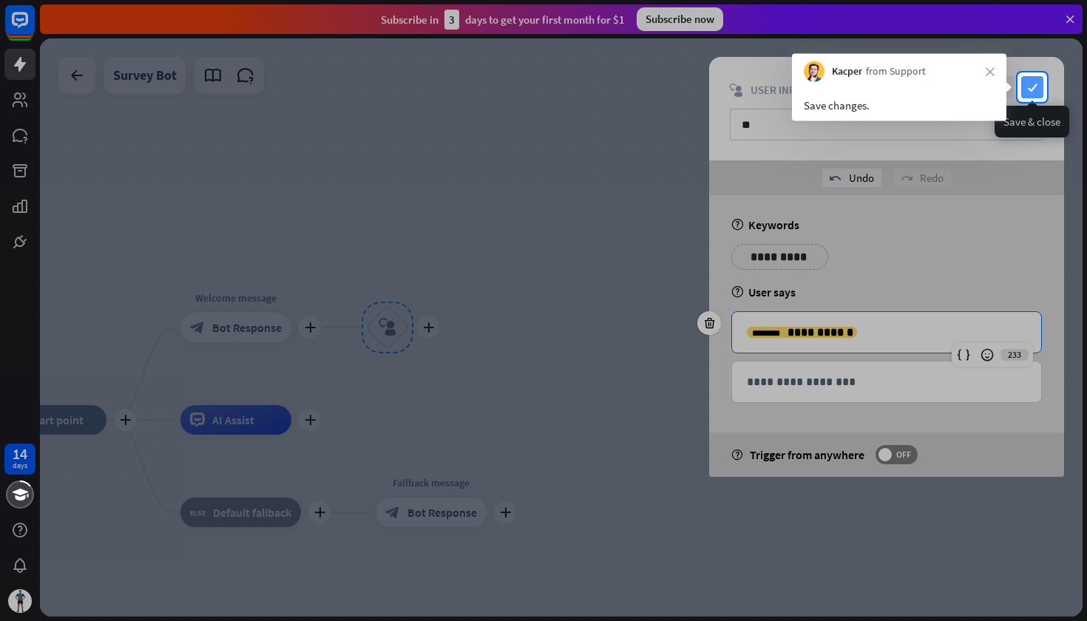
click at [1035, 90] on icon "check" at bounding box center [1033, 87] width 22 height 22
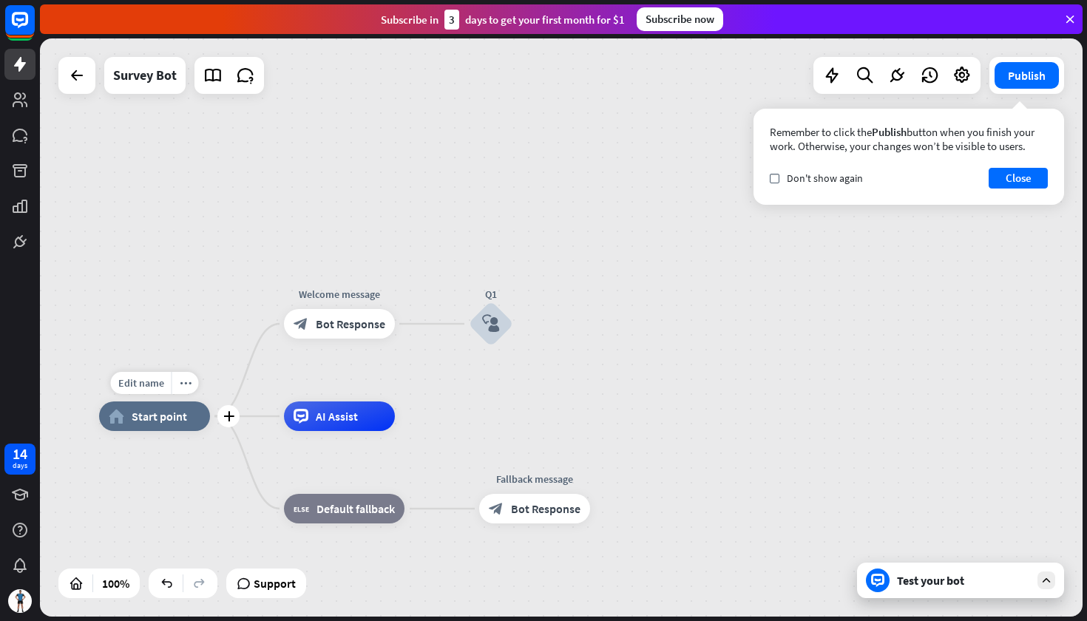
drag, startPoint x: 109, startPoint y: 453, endPoint x: 382, endPoint y: 445, distance: 272.4
click at [210, 431] on div "Edit name more_horiz plus home_2 Start point" at bounding box center [154, 417] width 111 height 30
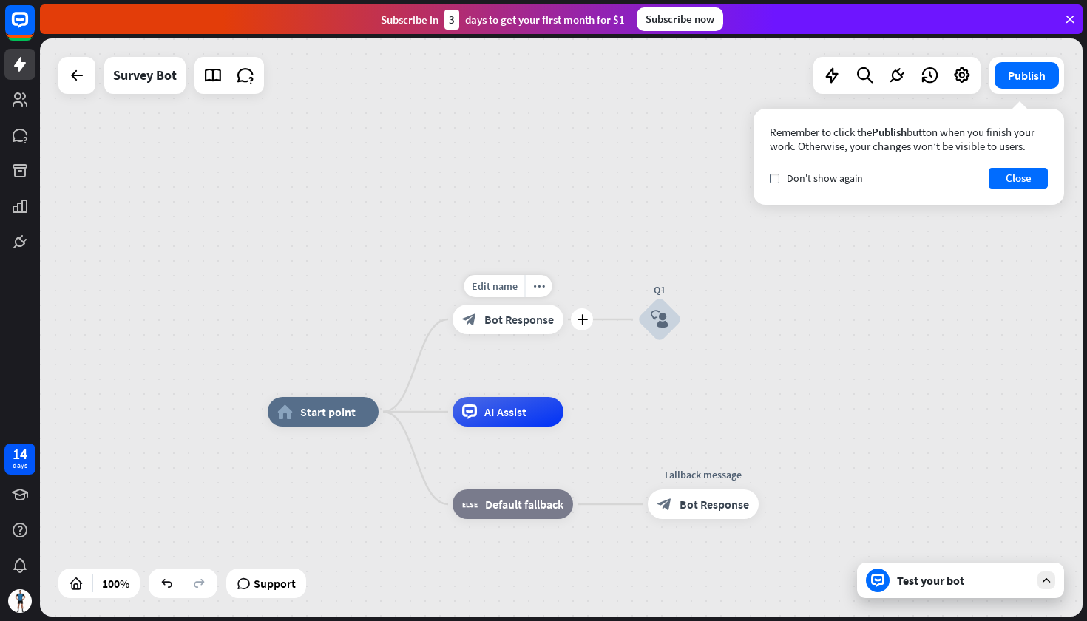
click at [501, 320] on span "Bot Response" at bounding box center [520, 319] width 70 height 15
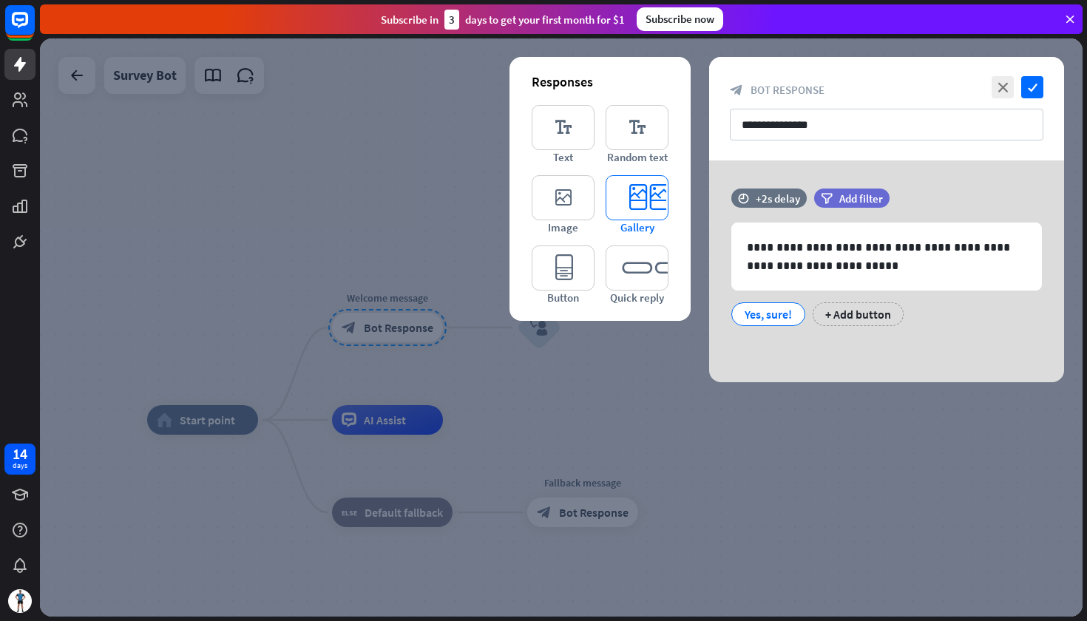
click at [641, 198] on icon "editor_card" at bounding box center [637, 197] width 63 height 45
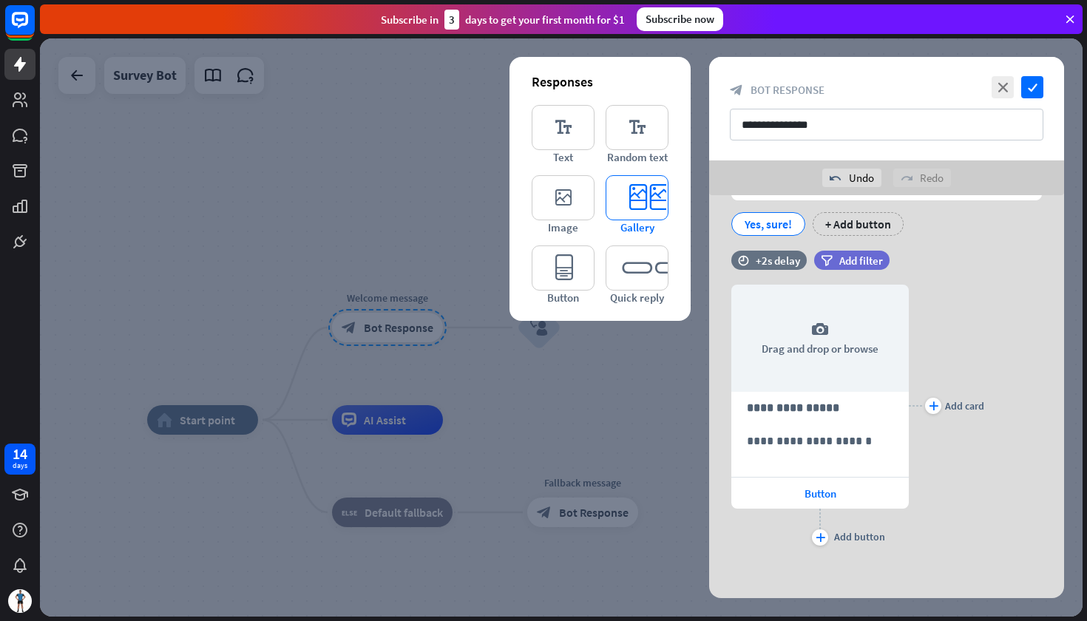
scroll to position [128, 0]
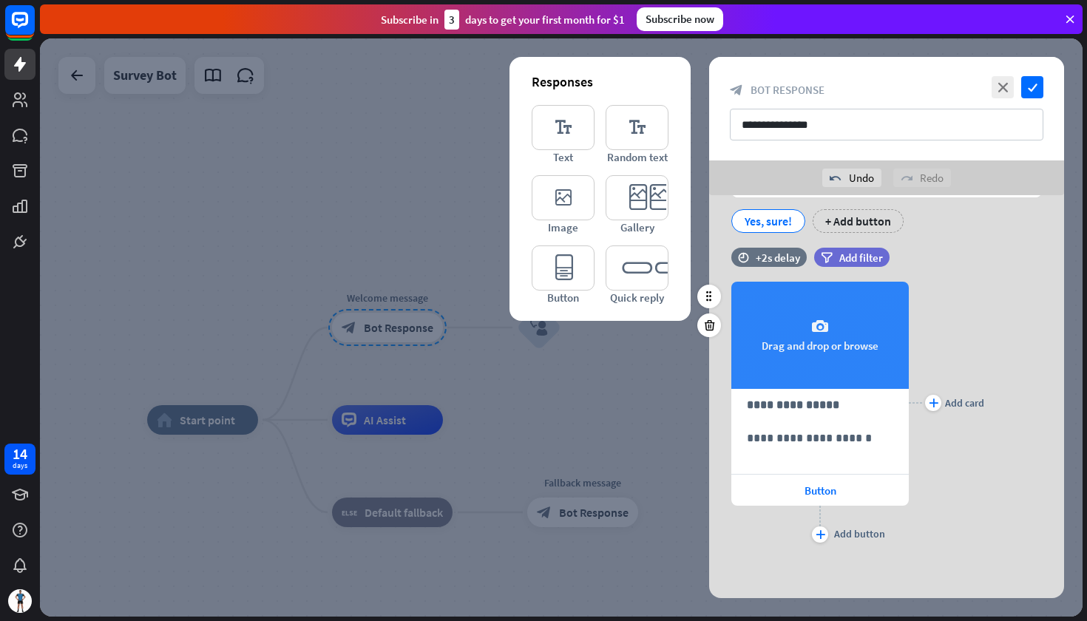
click at [782, 356] on div "camera Drag and drop or browse" at bounding box center [821, 335] width 178 height 107
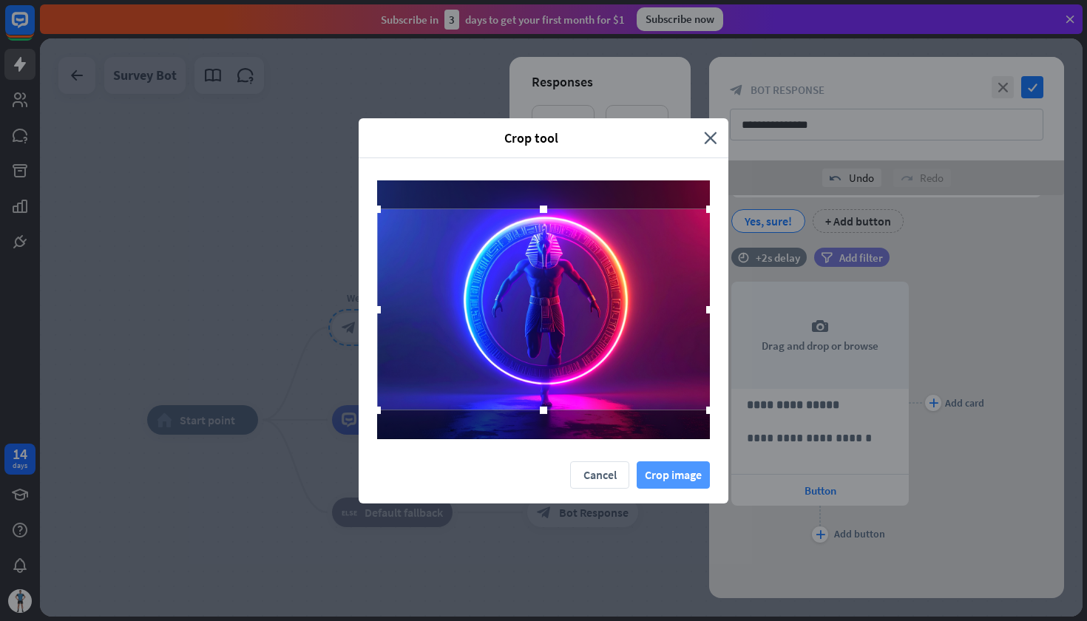
click at [669, 478] on button "Crop image" at bounding box center [673, 475] width 73 height 27
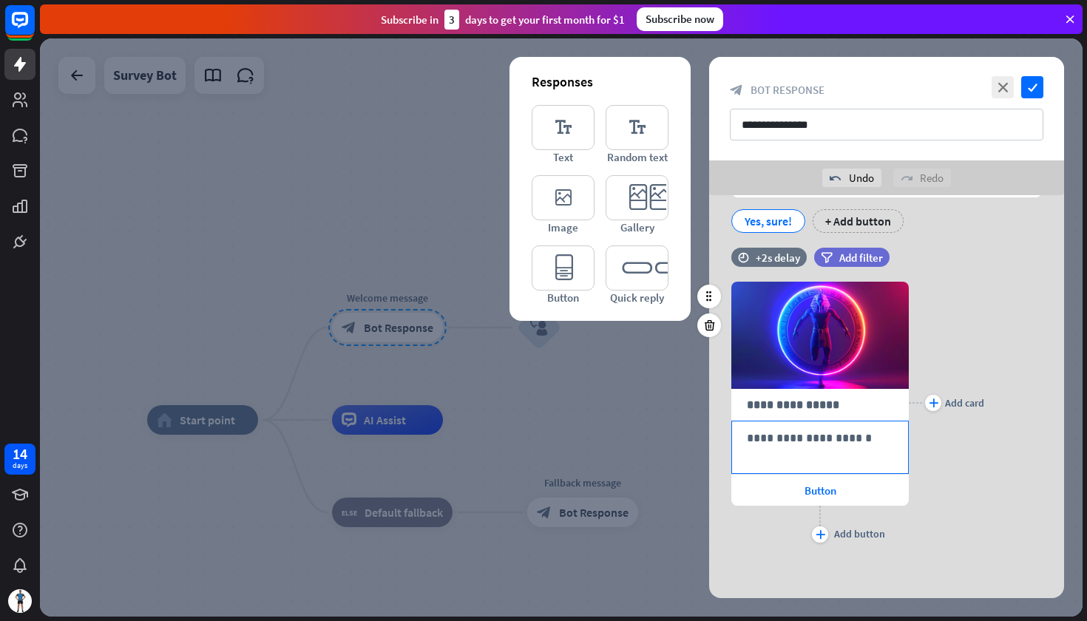
click at [816, 447] on p "**********" at bounding box center [820, 438] width 146 height 18
click at [816, 498] on div "Button" at bounding box center [821, 490] width 178 height 31
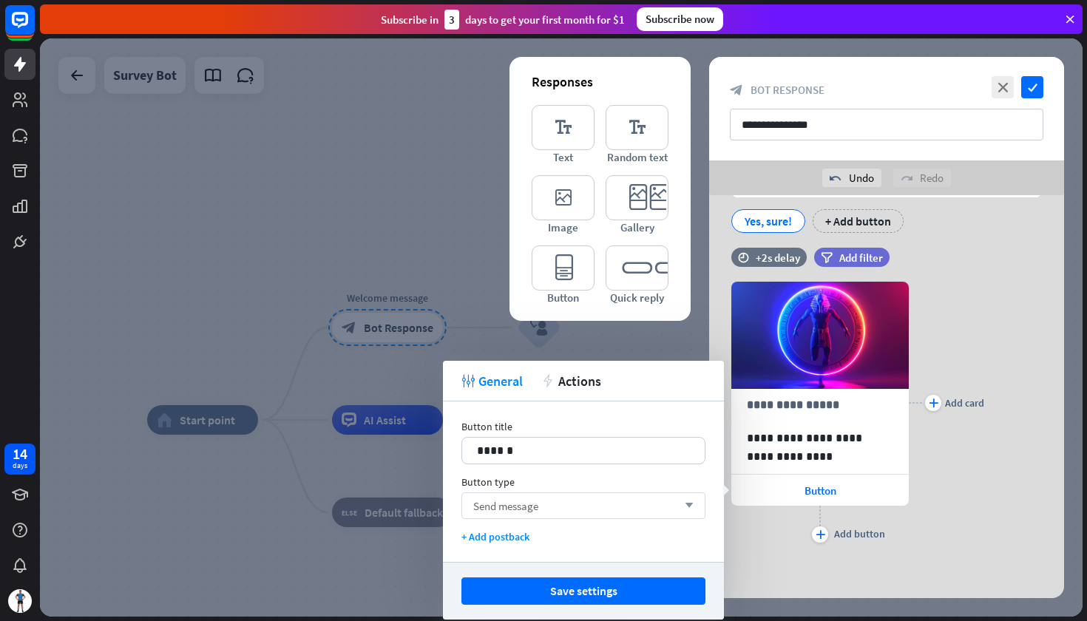
click at [580, 505] on div "Send message arrow_down" at bounding box center [584, 506] width 244 height 27
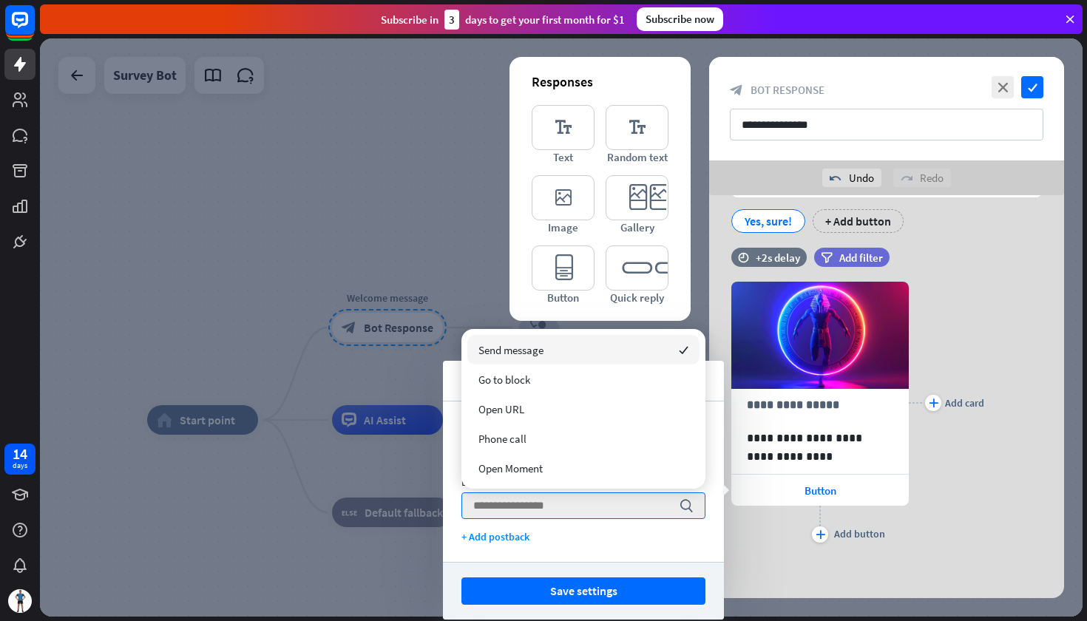
click at [533, 349] on span "Send message" at bounding box center [511, 350] width 65 height 14
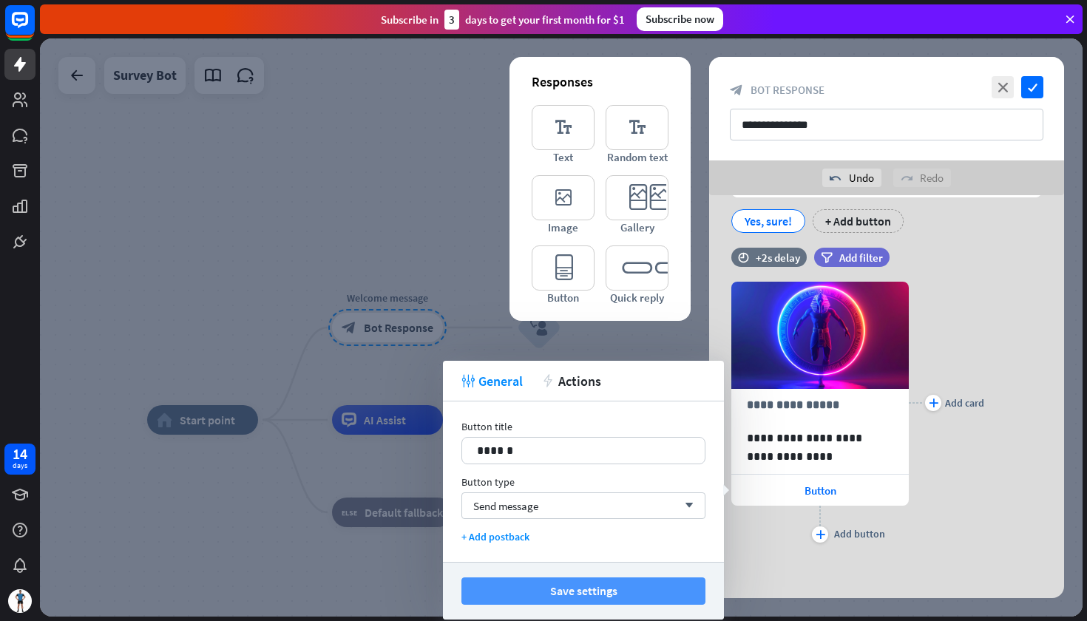
click at [607, 590] on button "Save settings" at bounding box center [584, 591] width 244 height 27
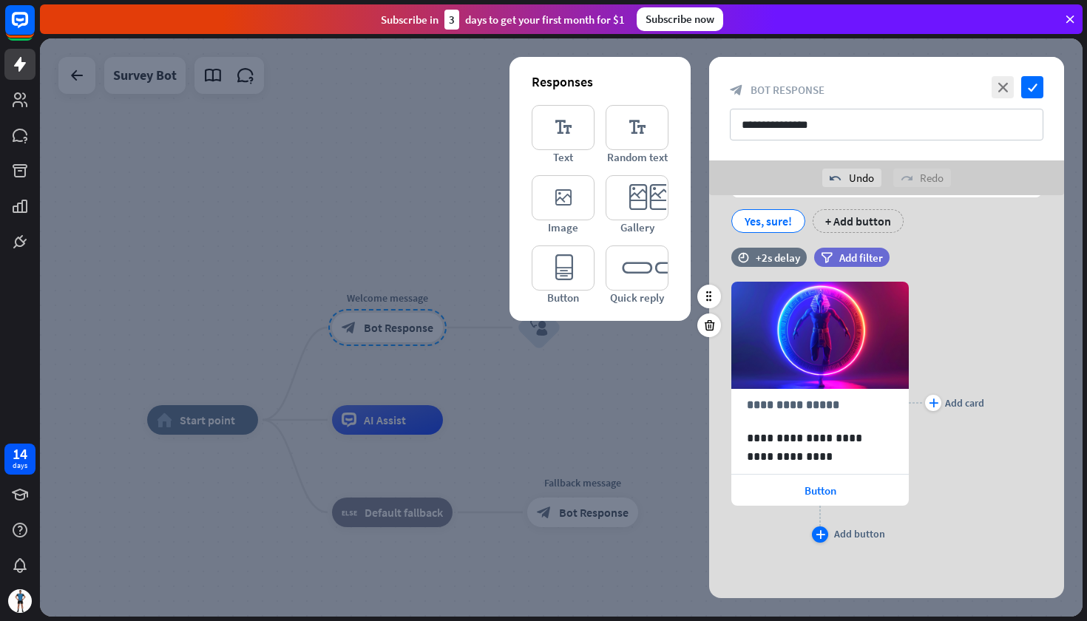
click at [817, 538] on icon "plus" at bounding box center [821, 534] width 10 height 9
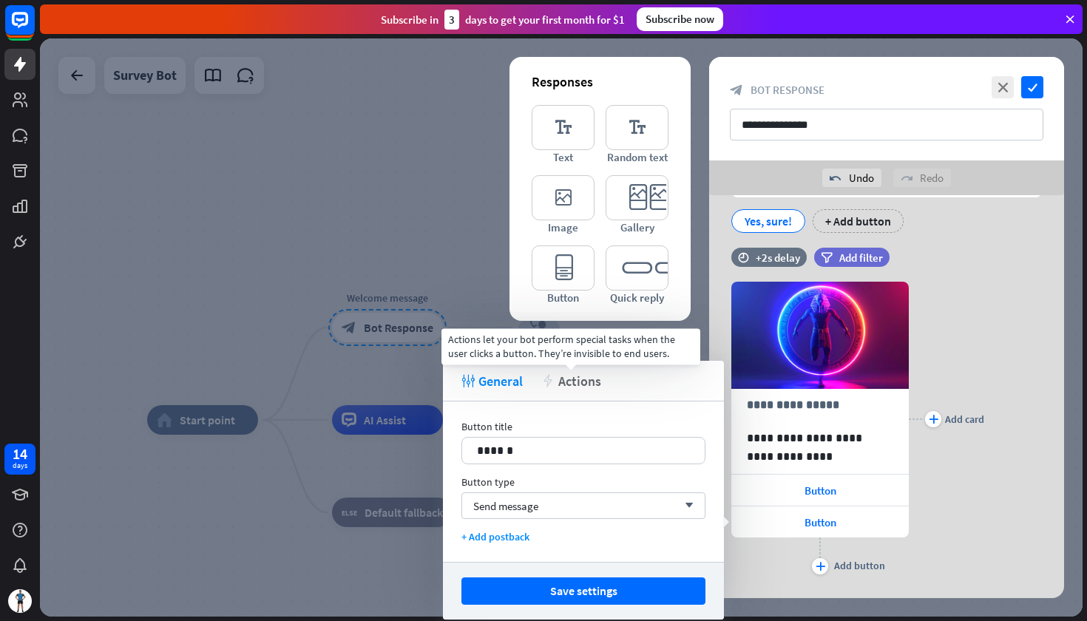
click at [570, 382] on span "Actions" at bounding box center [580, 381] width 43 height 17
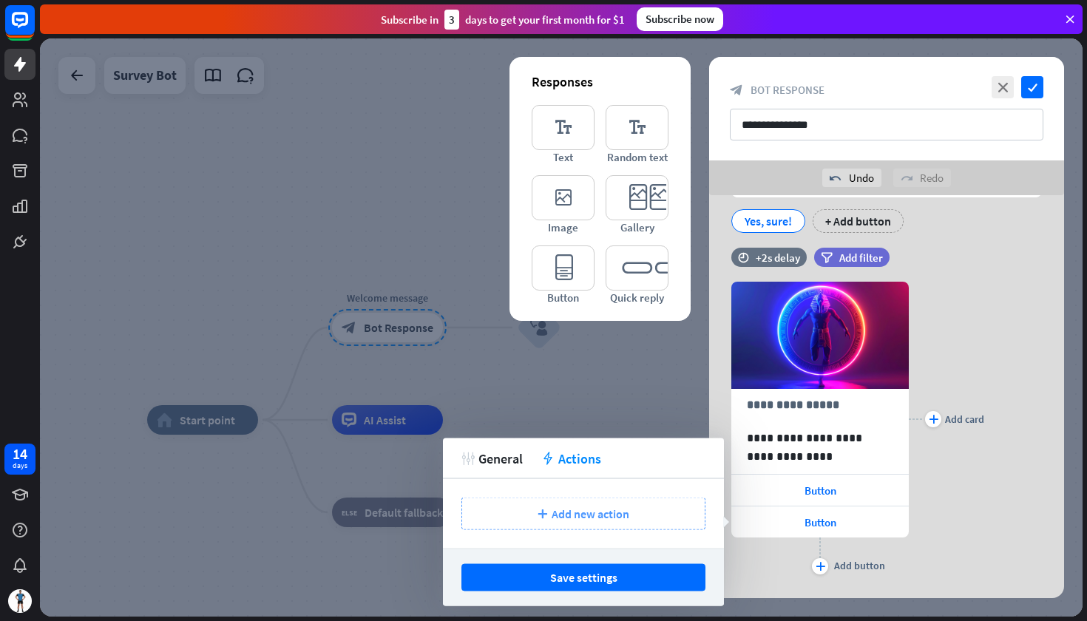
click at [583, 520] on span "Add new action" at bounding box center [591, 514] width 78 height 15
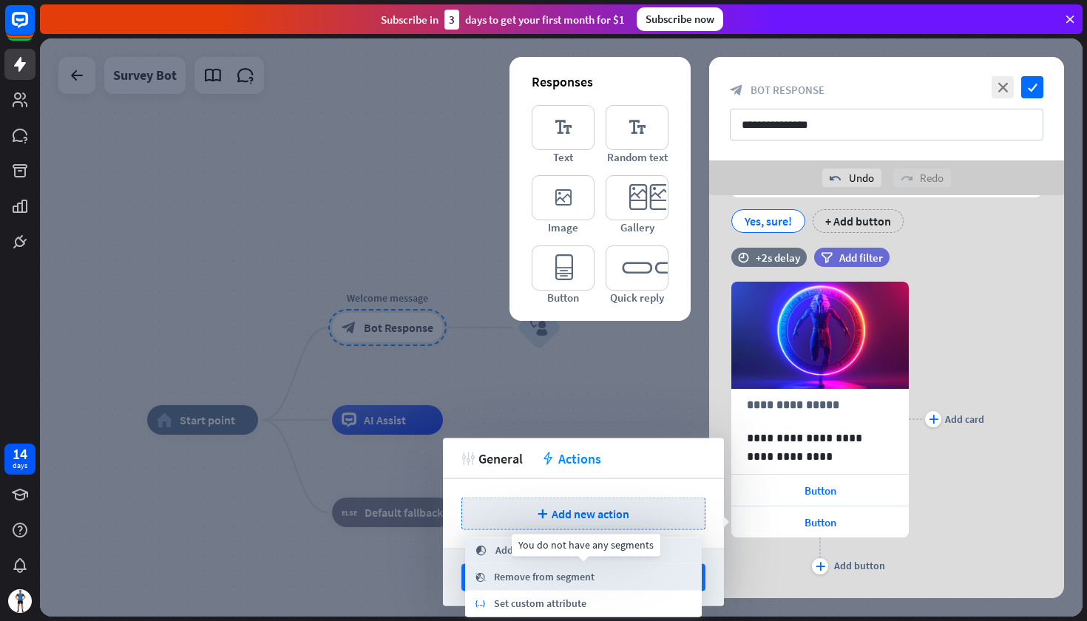
click at [614, 573] on div "segment_remove Remove from segment" at bounding box center [583, 577] width 237 height 27
click at [914, 509] on icon at bounding box center [910, 506] width 14 height 13
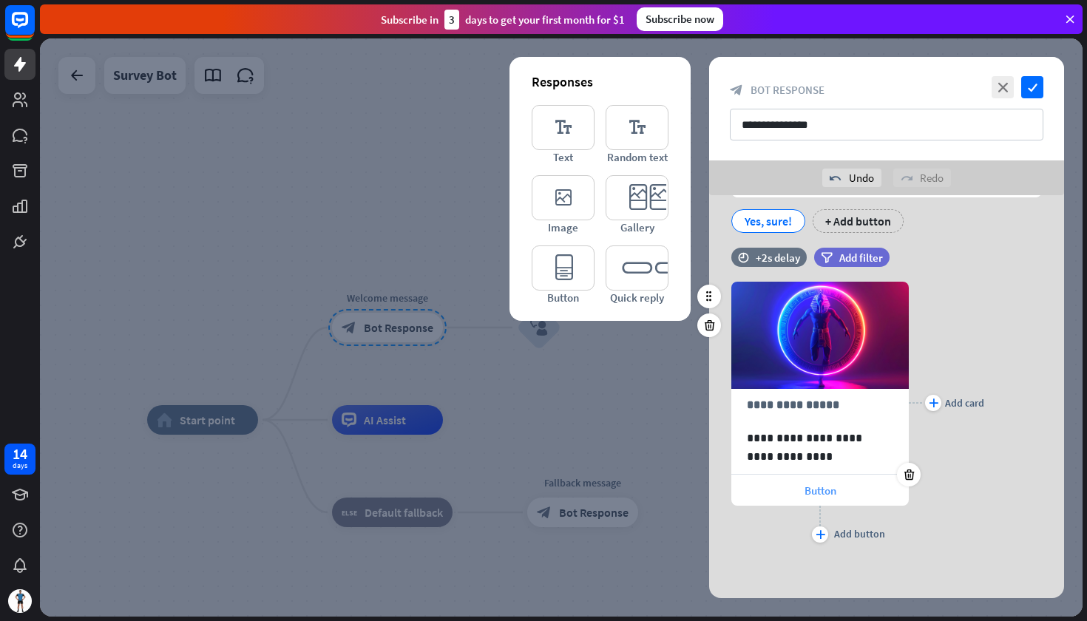
click at [818, 493] on span "Button" at bounding box center [821, 491] width 32 height 14
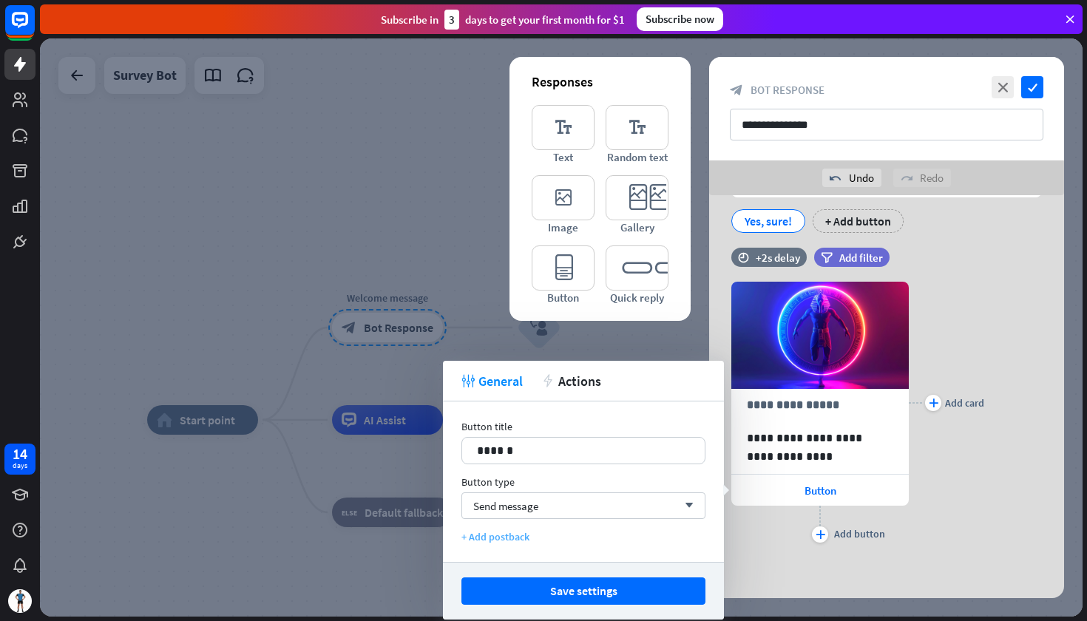
click at [506, 541] on div "+ Add postback" at bounding box center [584, 536] width 244 height 13
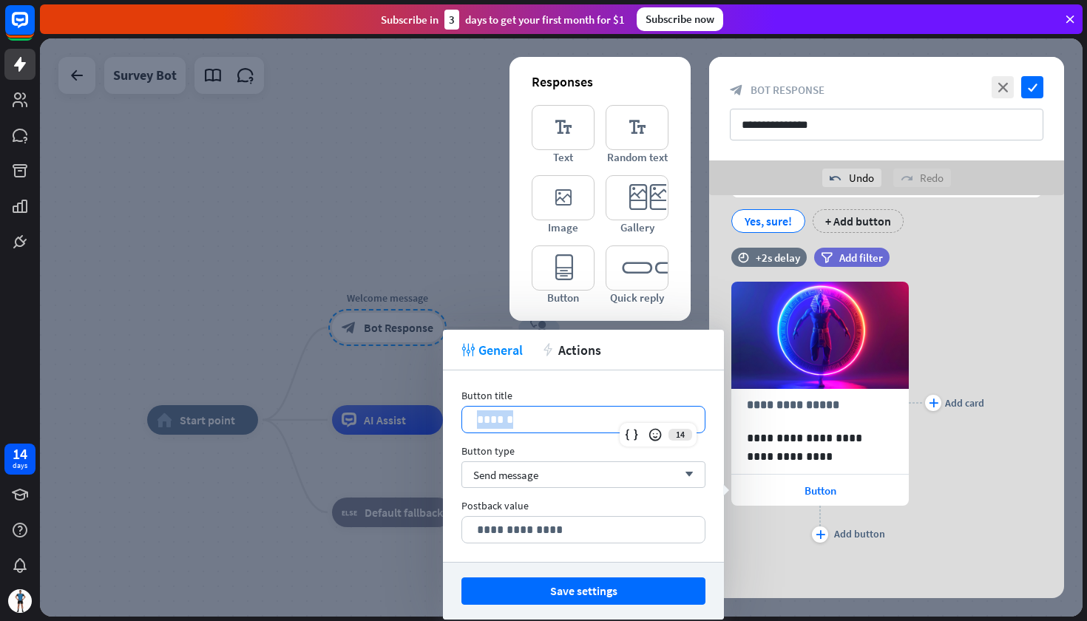
drag, startPoint x: 522, startPoint y: 422, endPoint x: 459, endPoint y: 422, distance: 62.1
click at [459, 422] on div "**********" at bounding box center [583, 467] width 281 height 192
click at [964, 295] on div "plus Add card" at bounding box center [946, 403] width 75 height 287
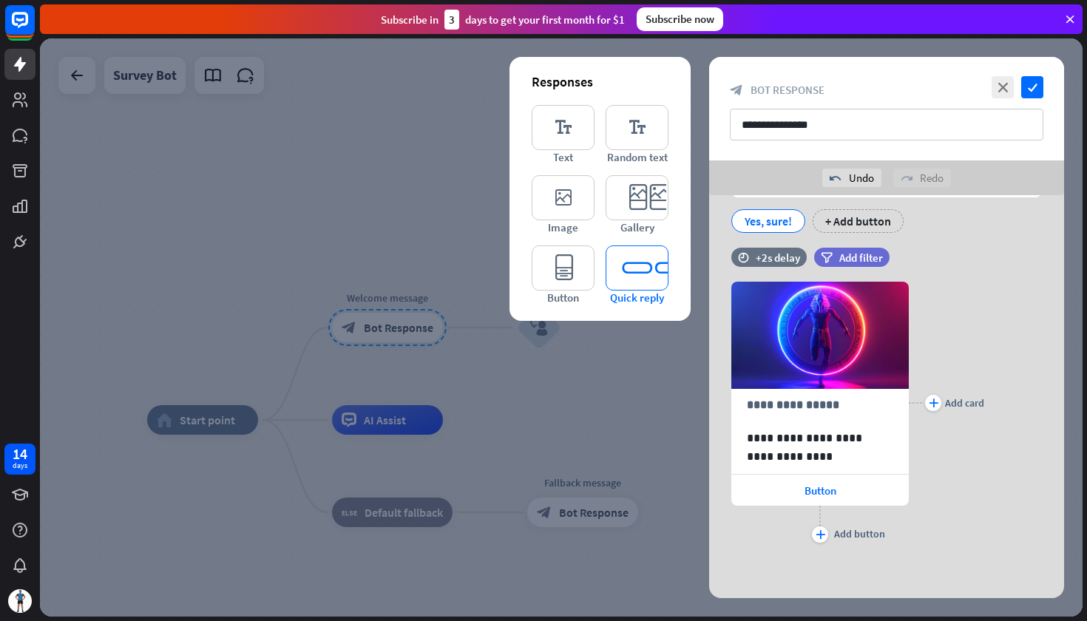
click at [637, 270] on icon "editor_quick_replies" at bounding box center [637, 268] width 63 height 45
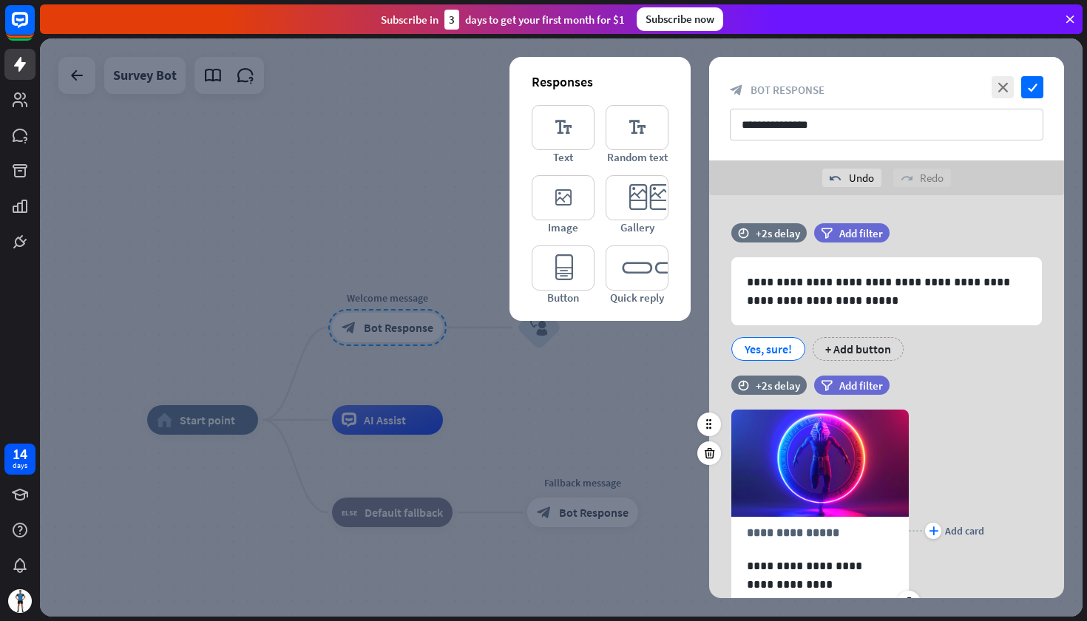
scroll to position [0, 0]
click at [834, 345] on div "+ Add button" at bounding box center [858, 349] width 91 height 24
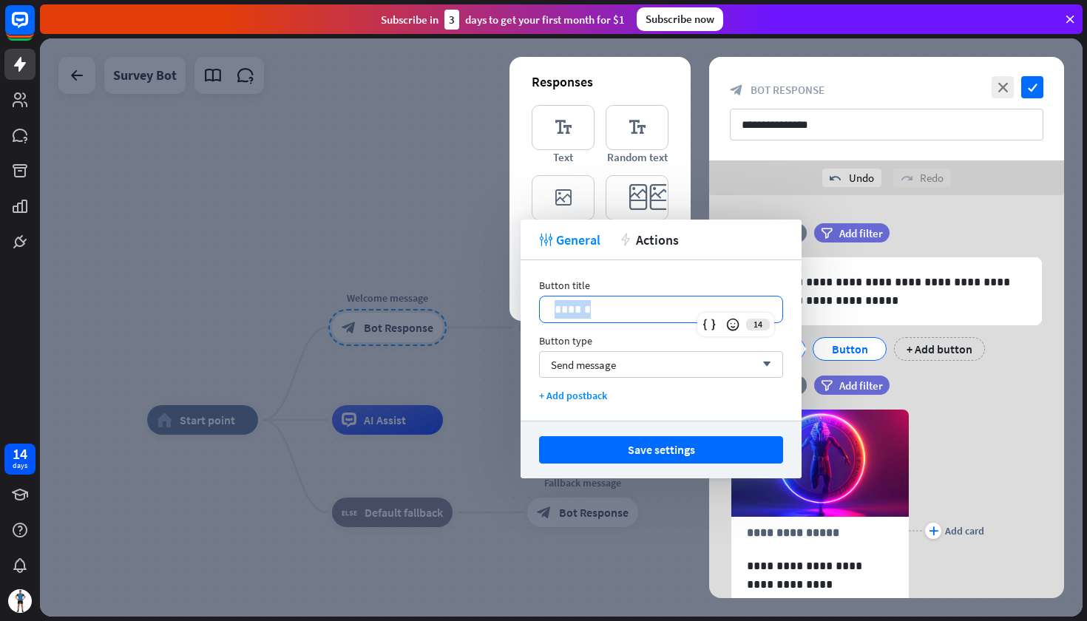
drag, startPoint x: 630, startPoint y: 308, endPoint x: 528, endPoint y: 290, distance: 103.6
click at [528, 290] on div "Button title 14 ****** Button type Send message arrow_down + Add postback" at bounding box center [661, 340] width 281 height 161
click at [1023, 422] on div "**********" at bounding box center [886, 531] width 355 height 287
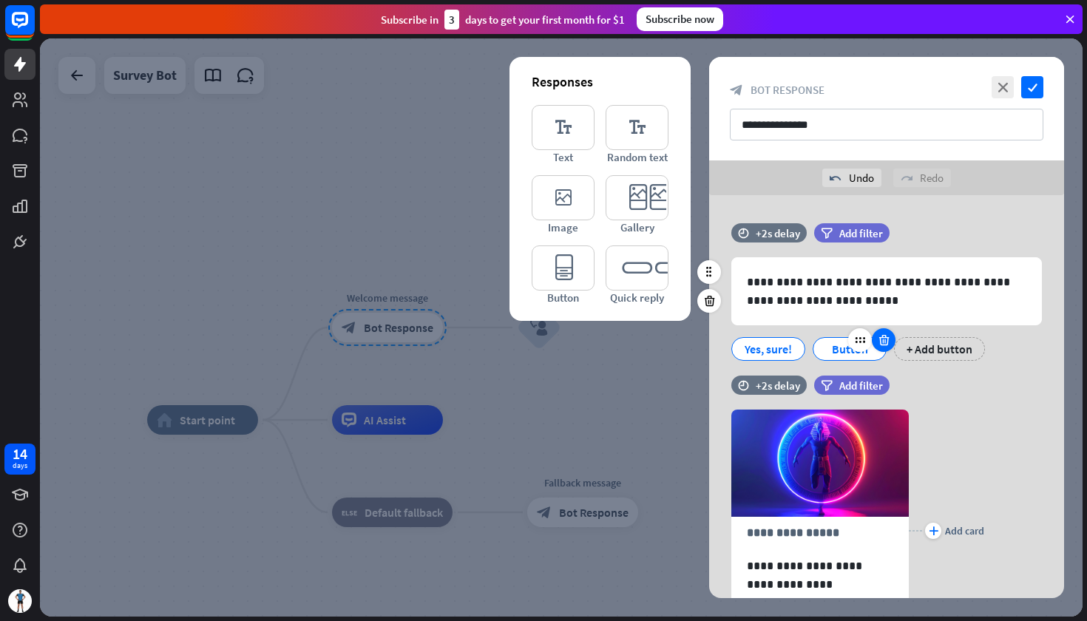
click at [883, 343] on icon at bounding box center [884, 340] width 14 height 13
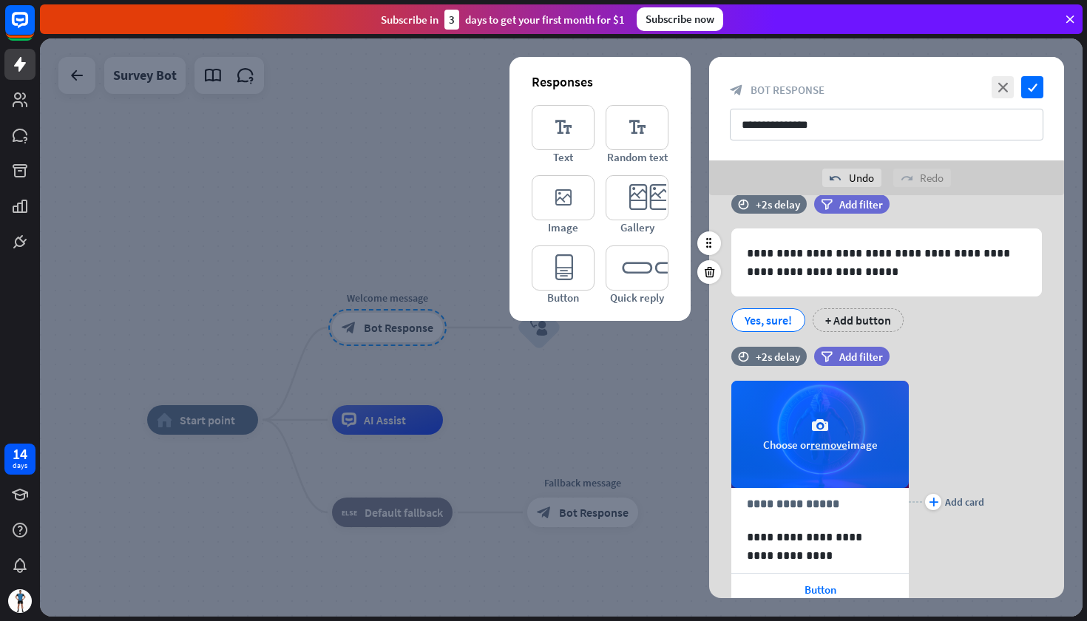
scroll to position [41, 0]
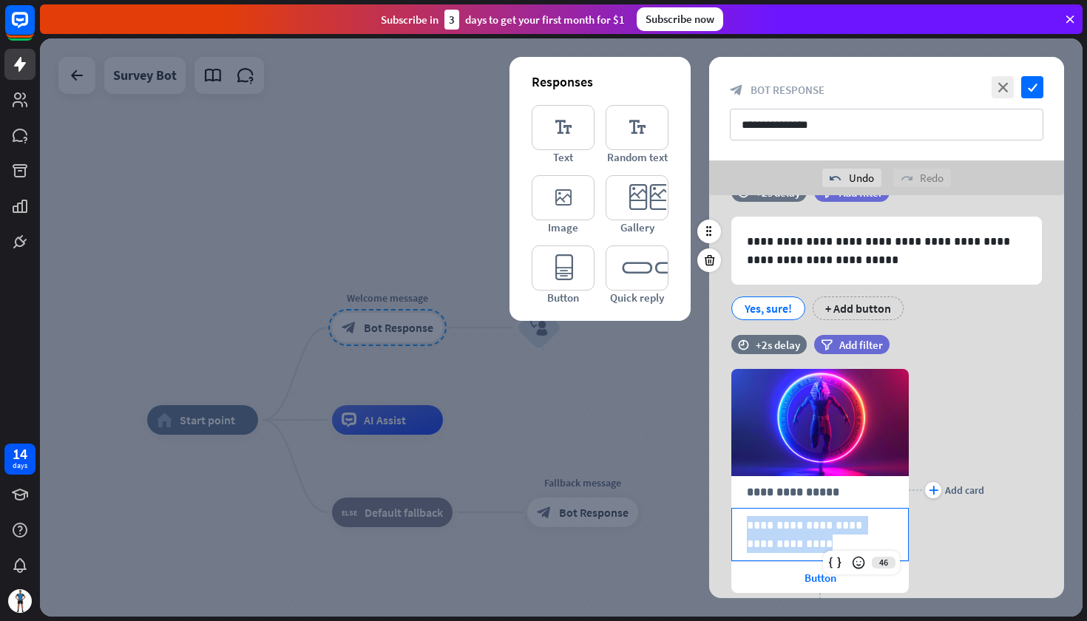
drag, startPoint x: 837, startPoint y: 547, endPoint x: 708, endPoint y: 509, distance: 134.1
click at [708, 509] on div "**********" at bounding box center [887, 396] width 392 height 403
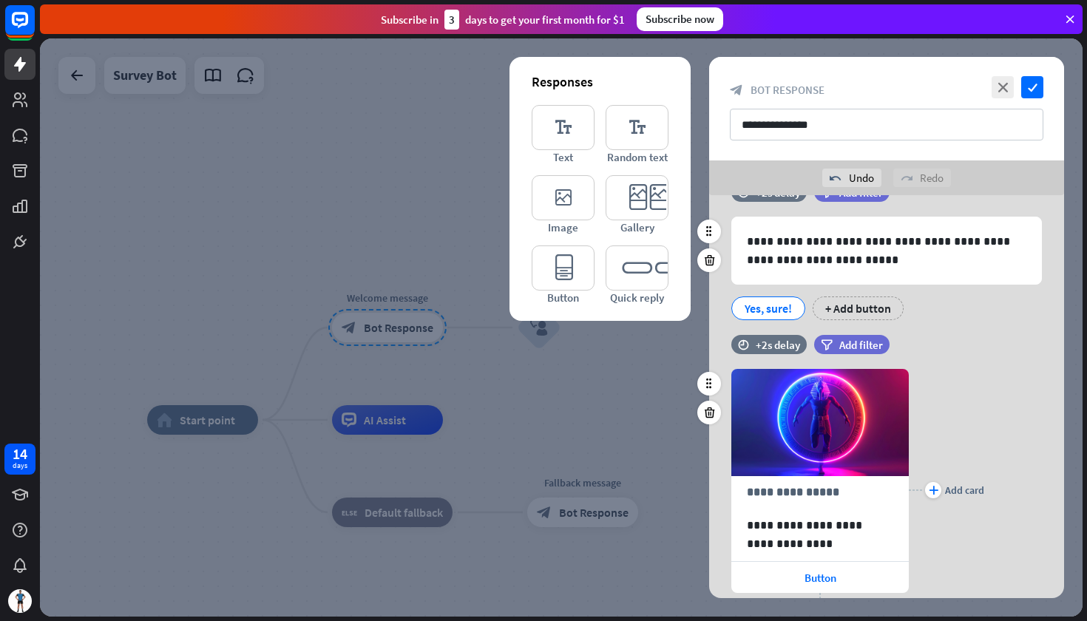
click at [983, 408] on div "plus Add card" at bounding box center [946, 490] width 75 height 287
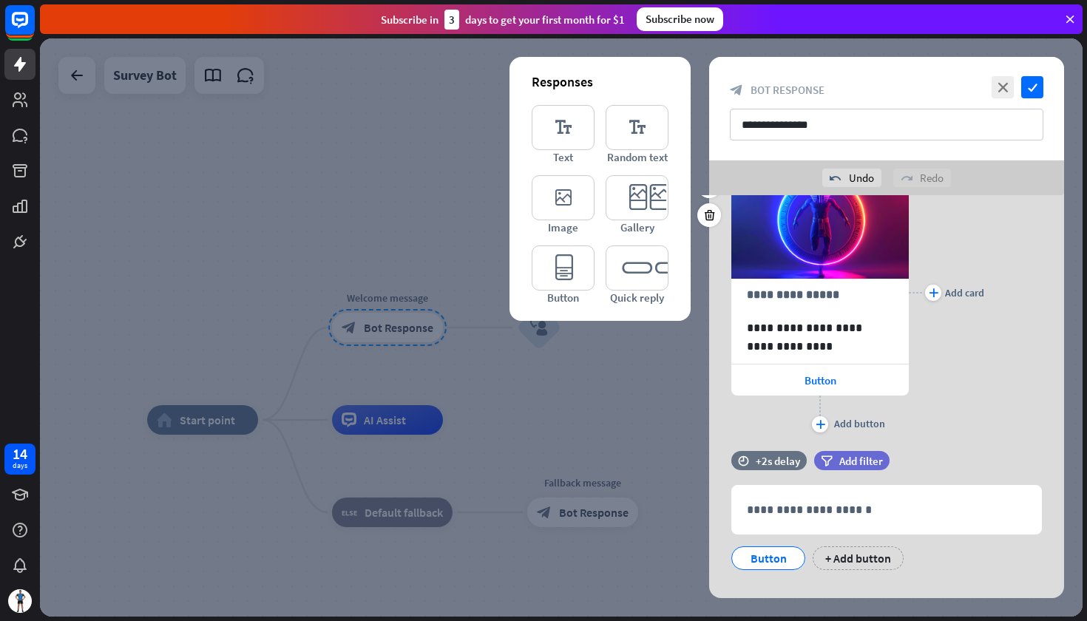
scroll to position [220, 0]
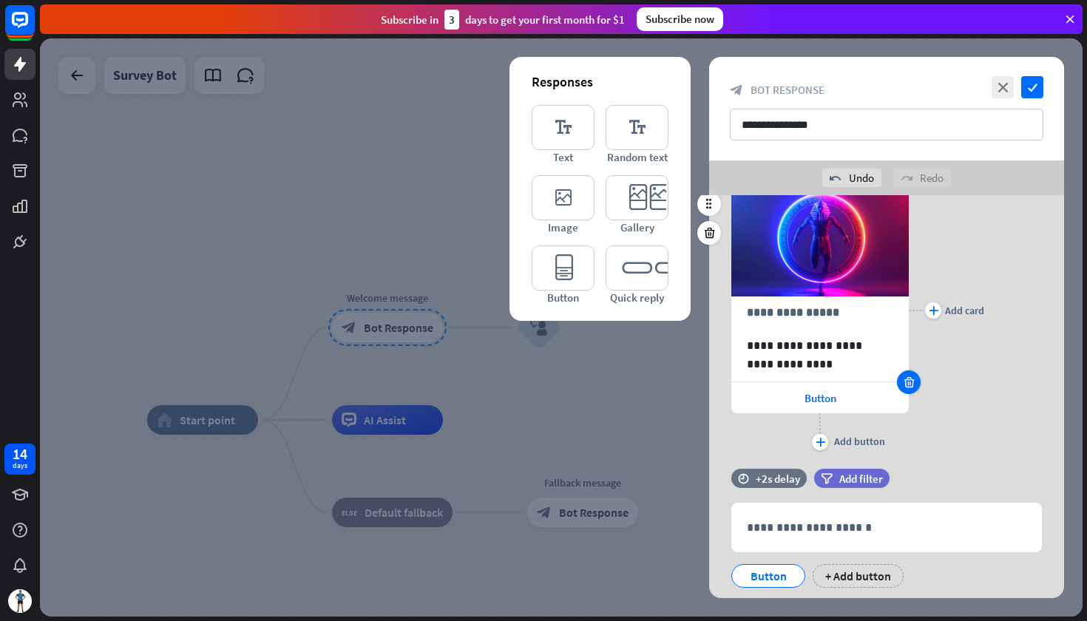
click at [905, 382] on icon at bounding box center [910, 382] width 14 height 13
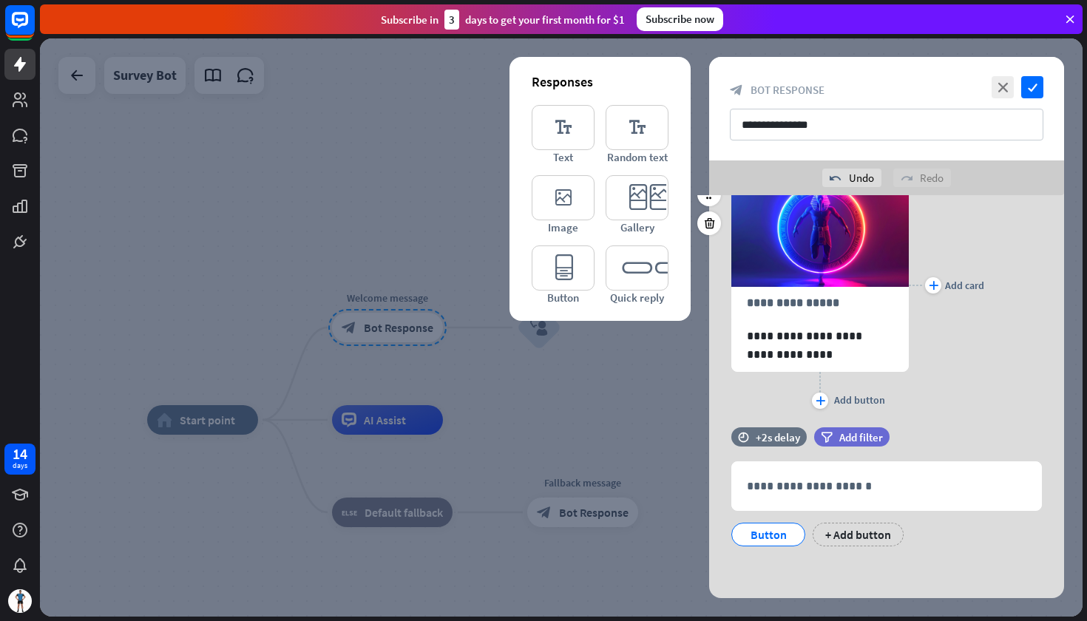
scroll to position [230, 0]
click at [627, 192] on icon "editor_card" at bounding box center [637, 197] width 63 height 45
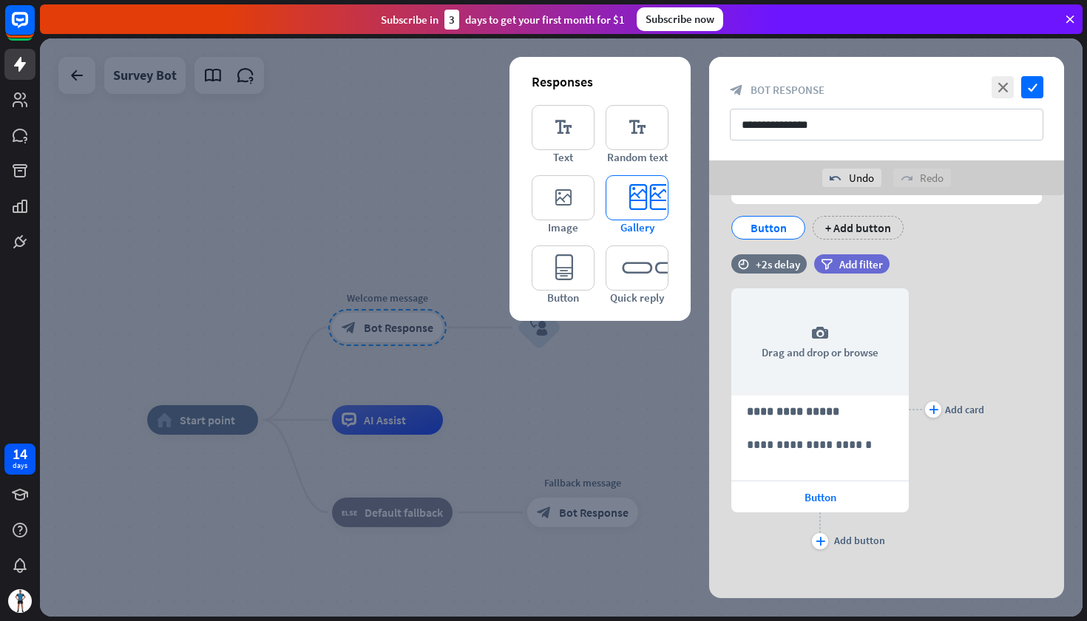
scroll to position [544, 0]
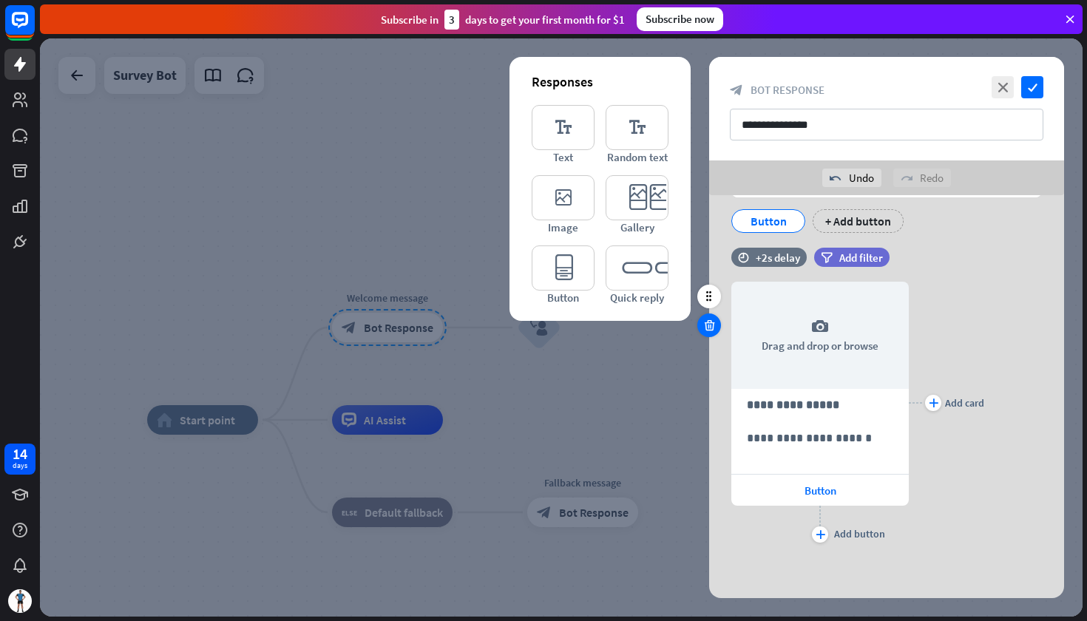
click at [715, 325] on icon at bounding box center [710, 325] width 14 height 13
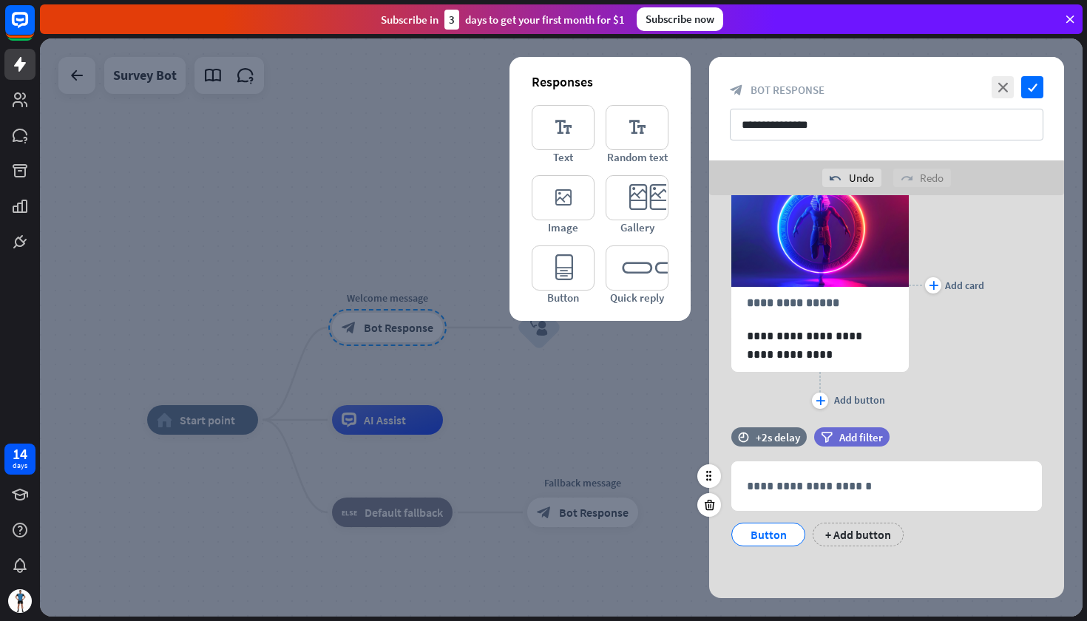
scroll to position [230, 0]
click at [711, 507] on icon at bounding box center [710, 505] width 14 height 13
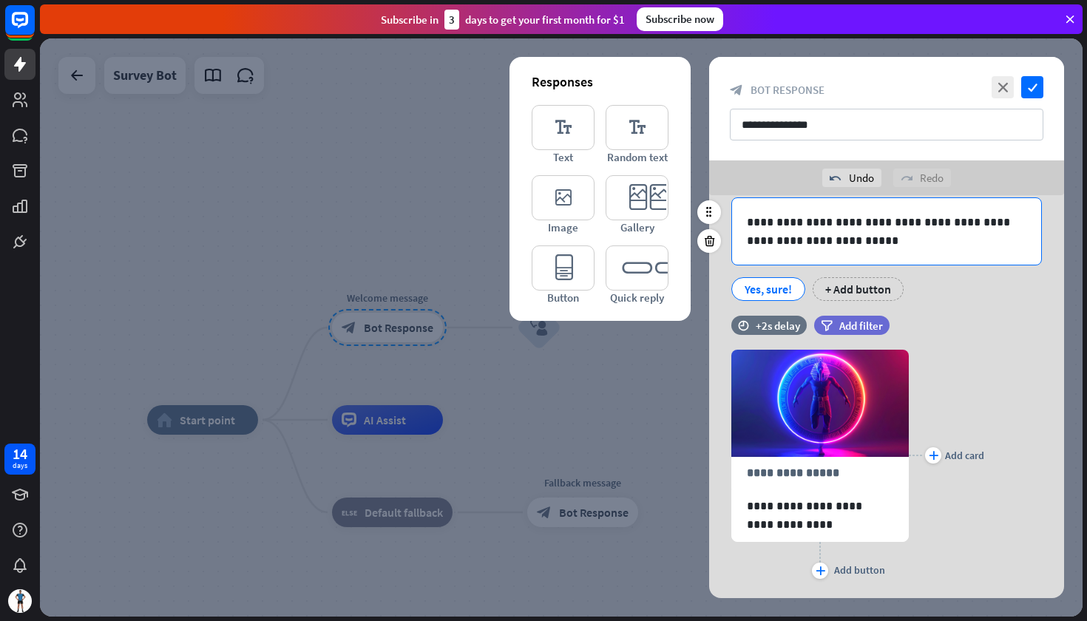
scroll to position [0, 0]
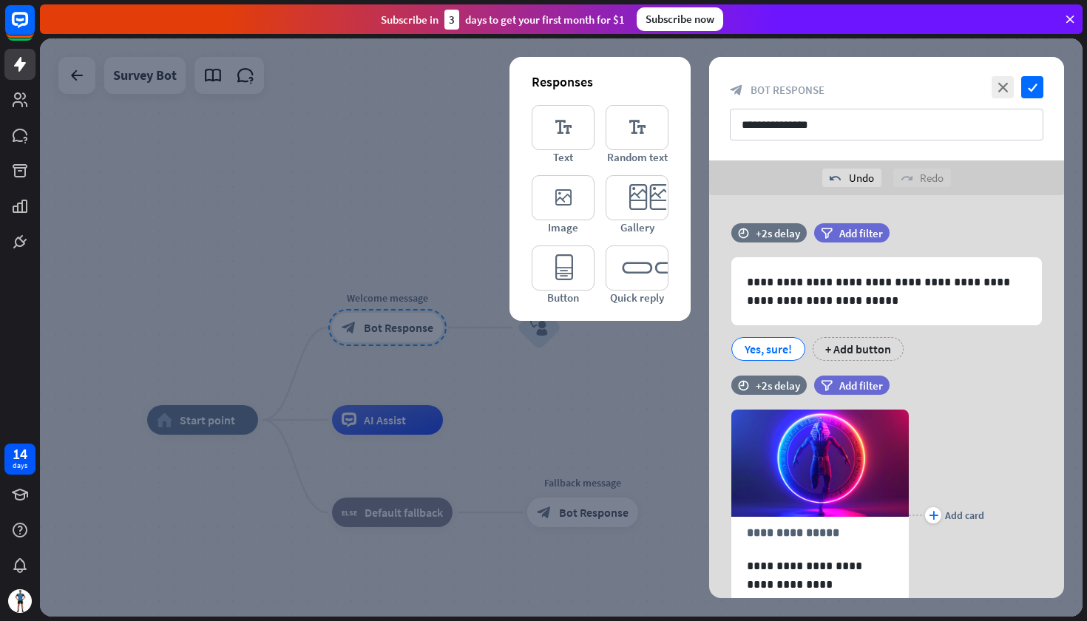
click at [570, 356] on div at bounding box center [561, 327] width 1043 height 578
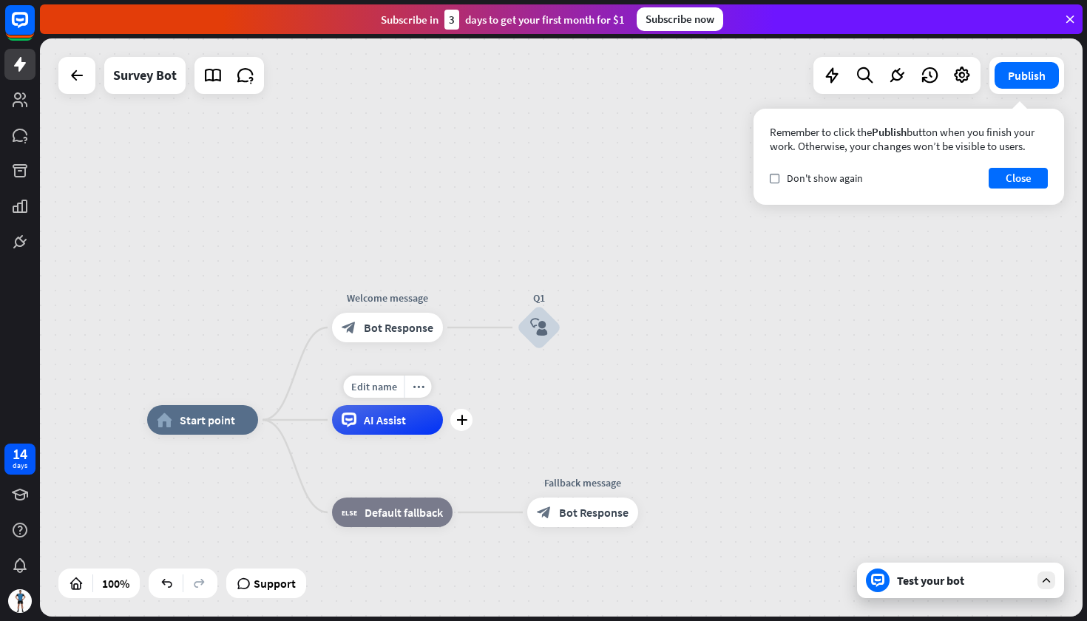
click at [374, 419] on span "AI Assist" at bounding box center [385, 420] width 42 height 15
click at [1025, 181] on button "Close" at bounding box center [1018, 178] width 59 height 21
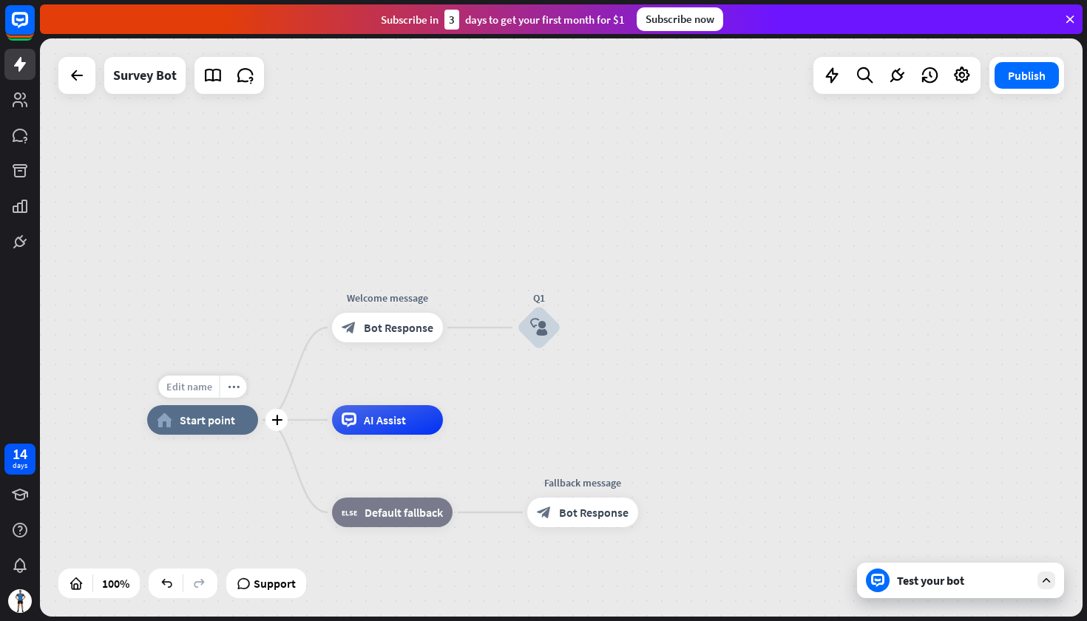
click at [194, 387] on span "Edit name" at bounding box center [189, 386] width 46 height 13
type input "****"
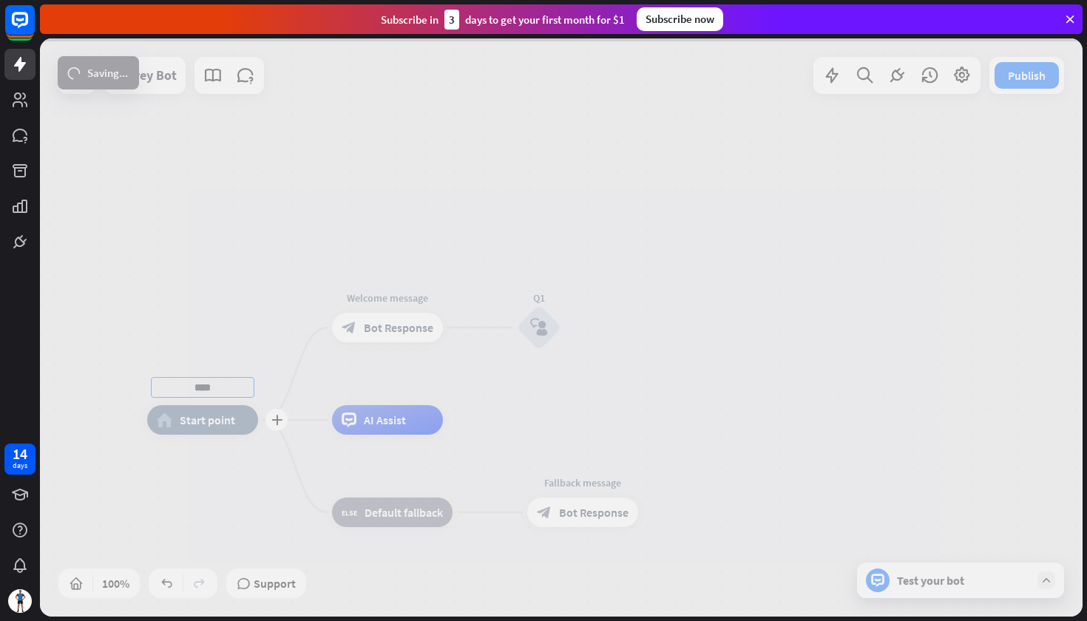
click at [226, 460] on div "**** plus home_2 Start point Welcome message block_bot_response Bot Response Q1…" at bounding box center [561, 327] width 1043 height 578
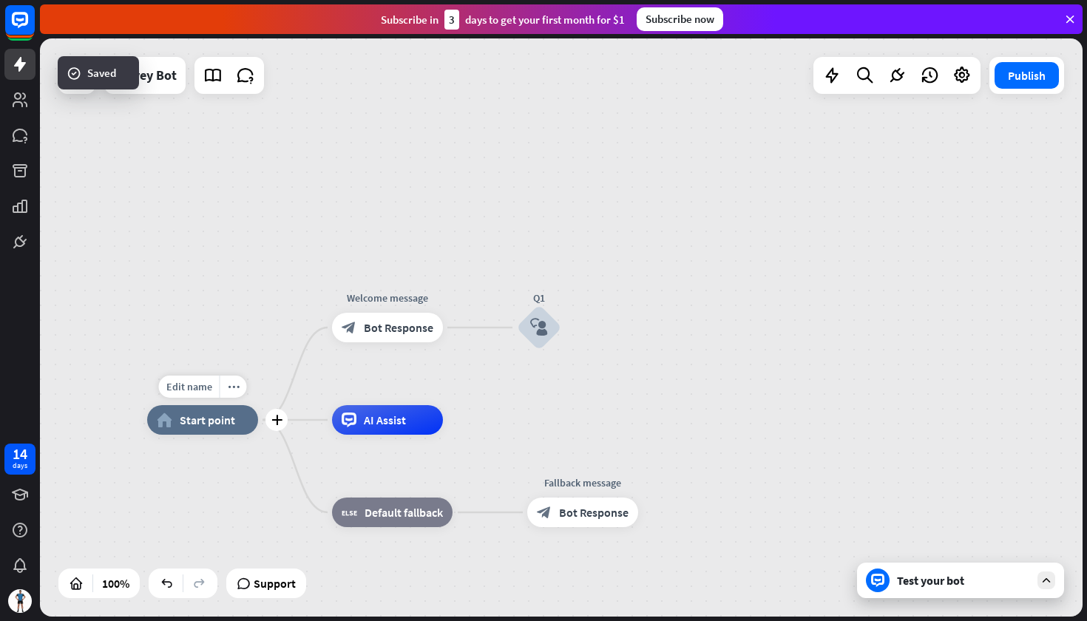
click at [210, 435] on div "Edit name more_horiz plus home_2 Start point" at bounding box center [202, 420] width 111 height 30
click at [568, 293] on div "more_horiz" at bounding box center [569, 287] width 27 height 22
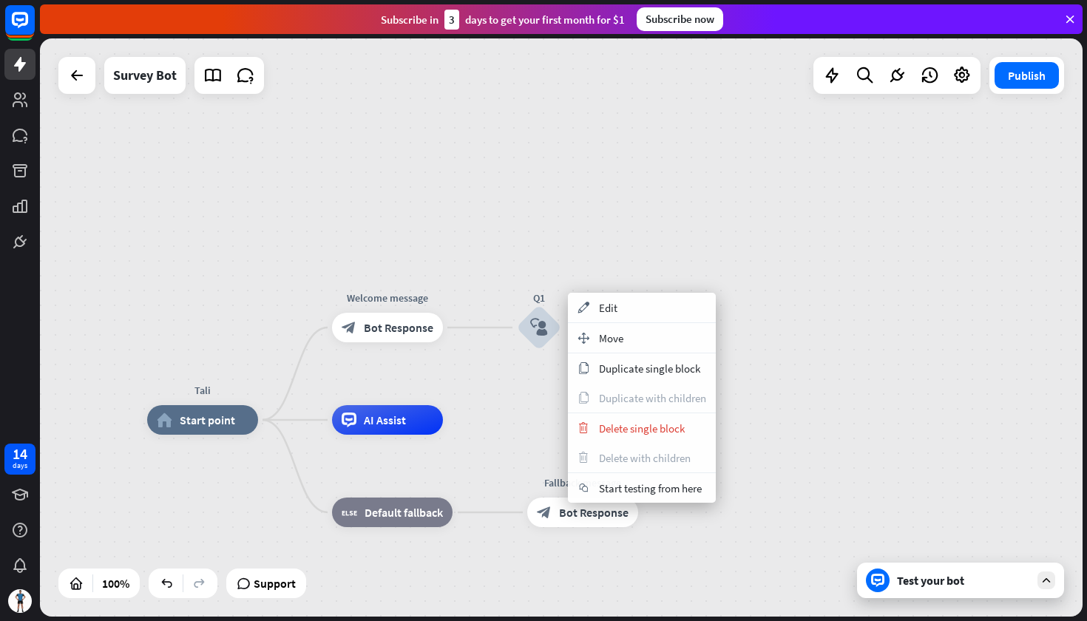
click at [648, 105] on div "Tali home_2 Start point Welcome message block_bot_response Bot Response Q1 bloc…" at bounding box center [561, 327] width 1043 height 578
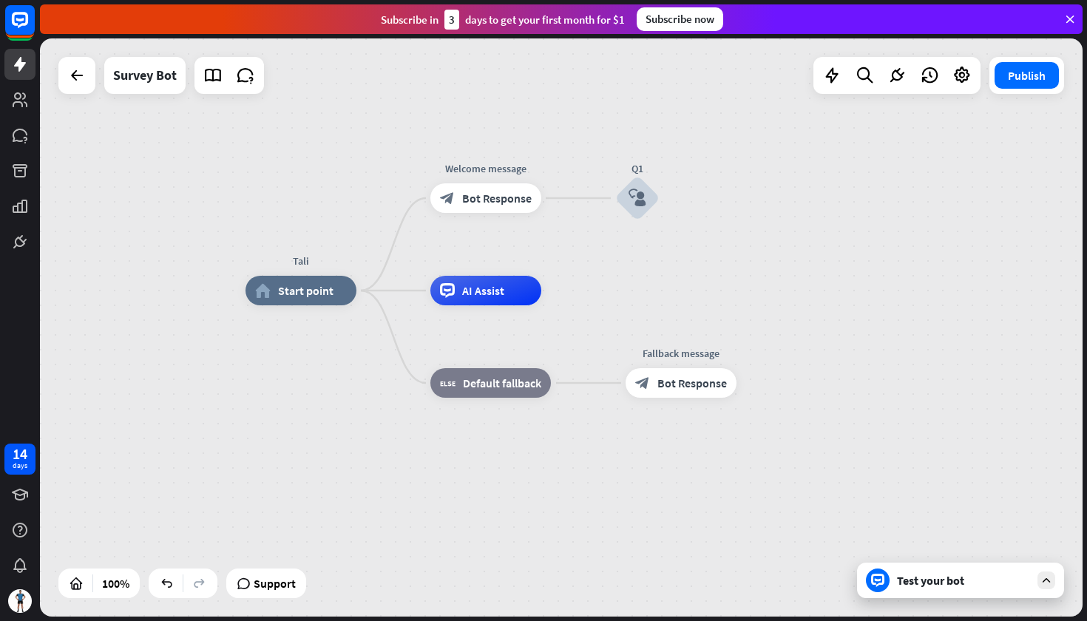
click at [951, 578] on div "Test your bot" at bounding box center [963, 580] width 133 height 15
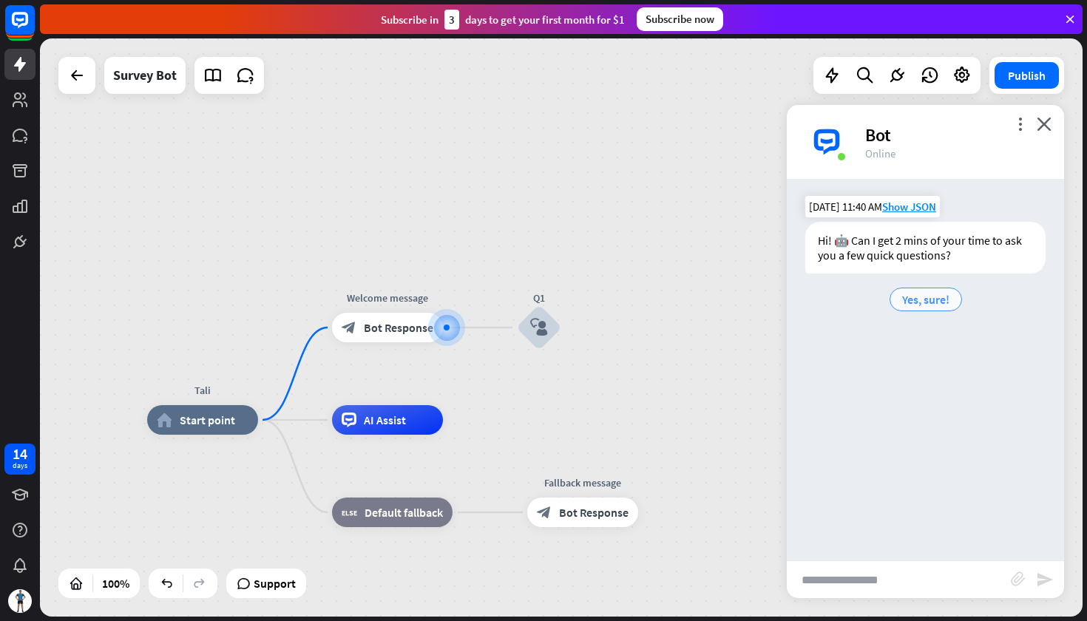
click at [927, 303] on span "Yes, sure!" at bounding box center [926, 299] width 47 height 15
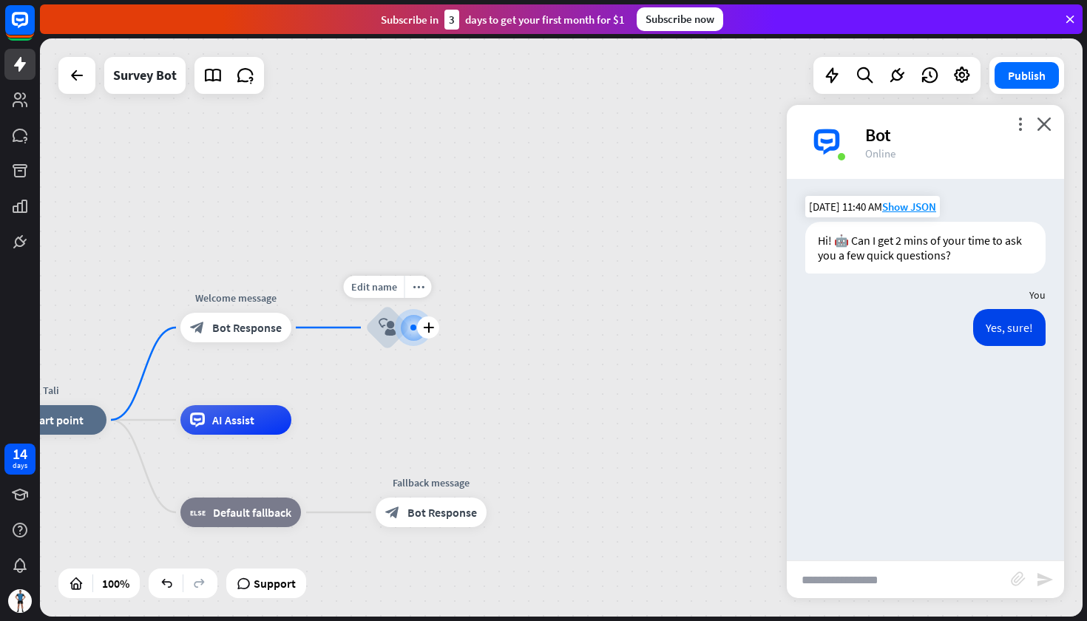
click at [388, 328] on icon "block_user_input" at bounding box center [388, 328] width 18 height 18
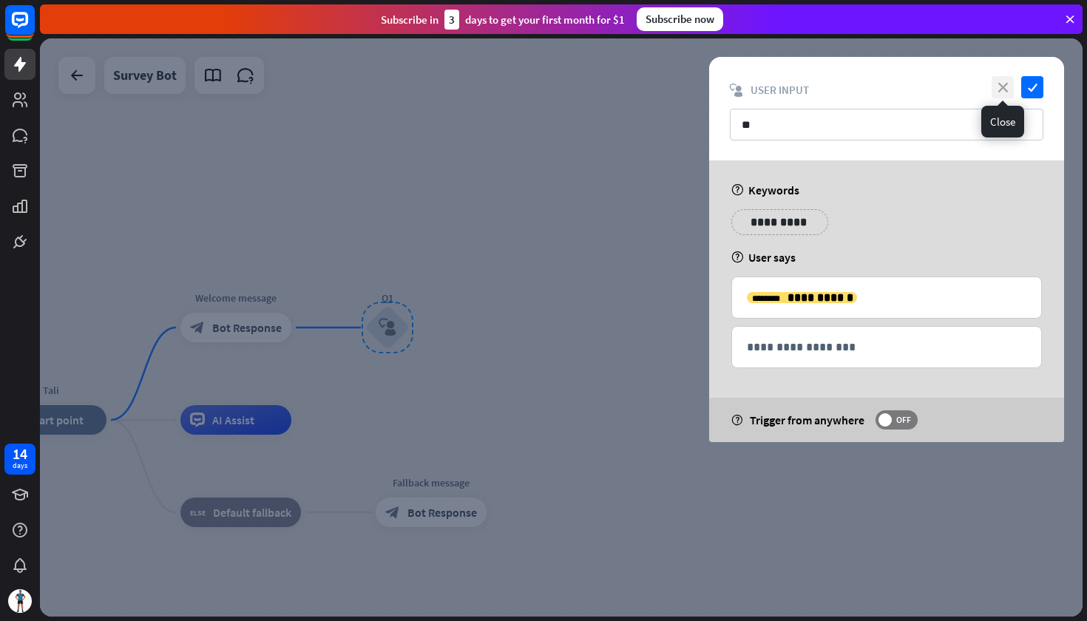
click at [999, 89] on icon "close" at bounding box center [1003, 87] width 22 height 22
